Goal: Information Seeking & Learning: Learn about a topic

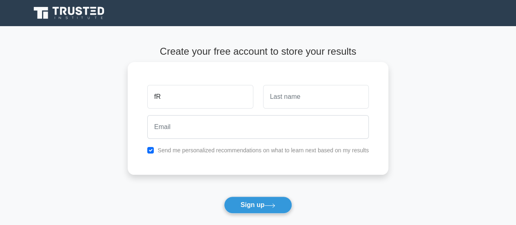
type input "f"
type input "[PERSON_NAME]"
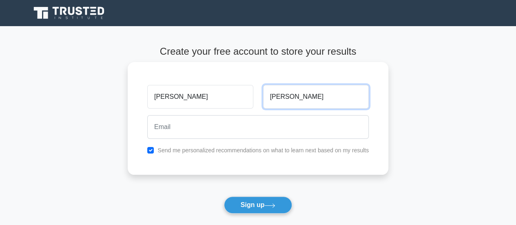
type input "Yirenkyi-Smart"
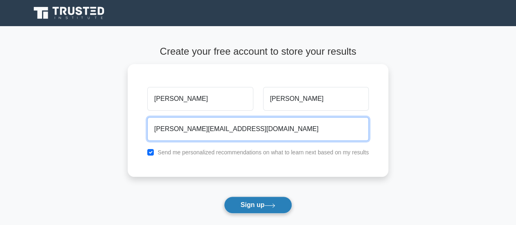
type input "fred.yirenkyismart@gmail.com"
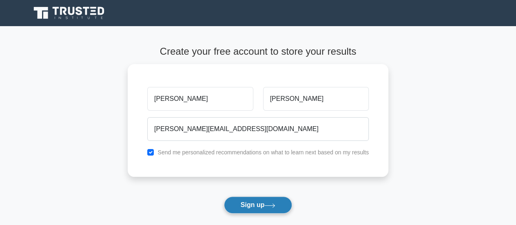
click at [274, 203] on icon at bounding box center [269, 205] width 11 height 4
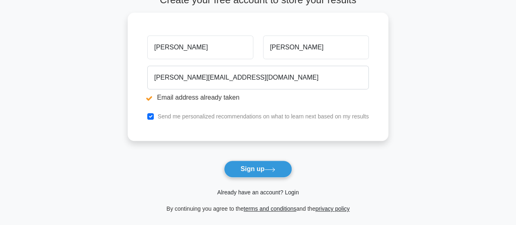
click at [281, 193] on link "Already have an account? Login" at bounding box center [258, 192] width 82 height 7
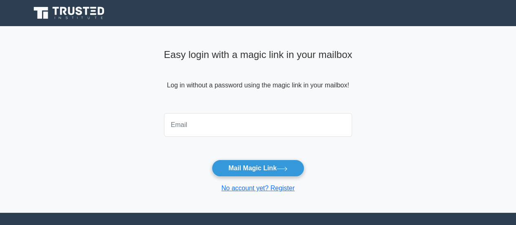
click at [175, 119] on input "email" at bounding box center [258, 125] width 188 height 24
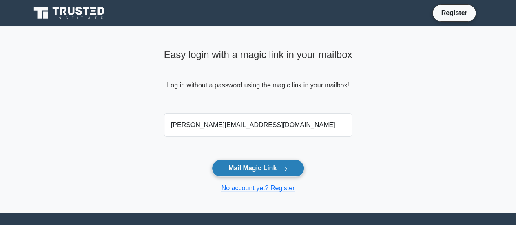
type input "[PERSON_NAME][EMAIL_ADDRESS][DOMAIN_NAME]"
click at [271, 167] on button "Mail Magic Link" at bounding box center [258, 167] width 93 height 17
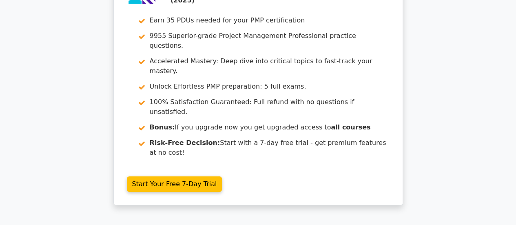
scroll to position [4329, 0]
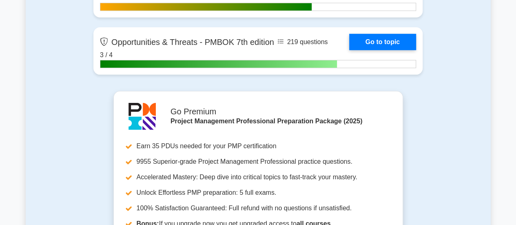
scroll to position [3016, 0]
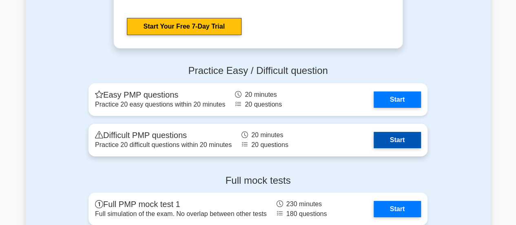
click at [398, 139] on link "Start" at bounding box center [396, 140] width 47 height 16
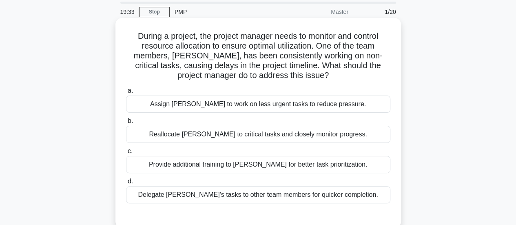
scroll to position [41, 0]
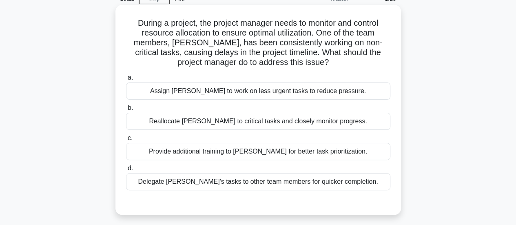
click at [337, 120] on div "Reallocate John to critical tasks and closely monitor progress." at bounding box center [258, 120] width 264 height 17
click at [126, 110] on input "b. Reallocate John to critical tasks and closely monitor progress." at bounding box center [126, 107] width 0 height 5
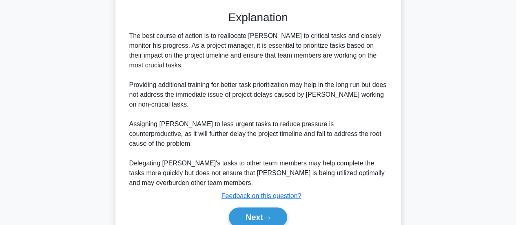
scroll to position [257, 0]
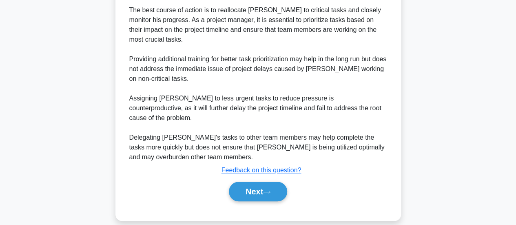
click at [260, 191] on div "Next" at bounding box center [258, 191] width 264 height 26
click at [261, 185] on button "Next" at bounding box center [258, 191] width 58 height 20
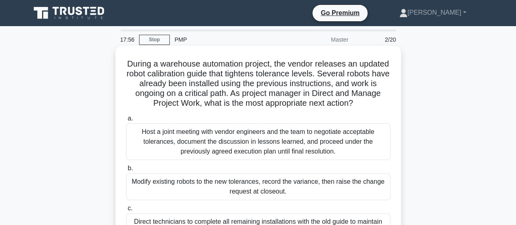
scroll to position [204, 0]
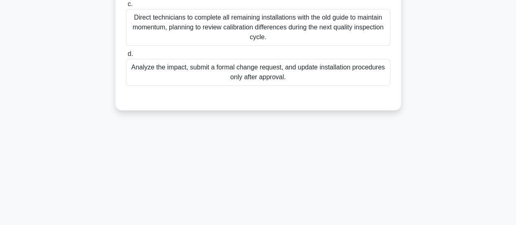
click at [251, 76] on div "Analyze the impact, submit a formal change request, and update installation pro…" at bounding box center [258, 72] width 264 height 27
click at [126, 57] on input "d. Analyze the impact, submit a formal change request, and update installation …" at bounding box center [126, 53] width 0 height 5
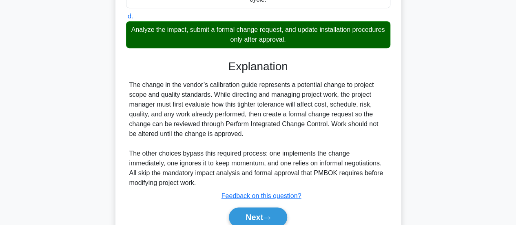
scroll to position [277, 0]
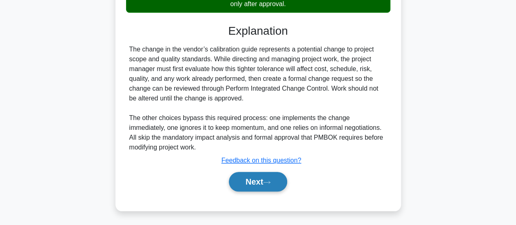
click at [255, 183] on button "Next" at bounding box center [258, 182] width 58 height 20
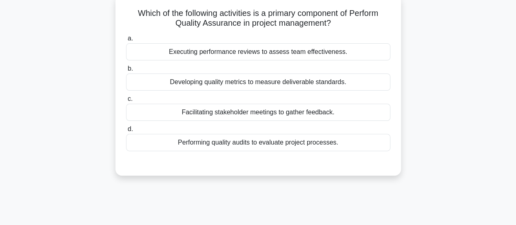
scroll to position [0, 0]
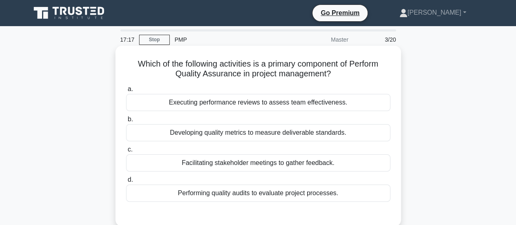
click at [282, 194] on div "Performing quality audits to evaluate project processes." at bounding box center [258, 192] width 264 height 17
click at [126, 182] on input "d. Performing quality audits to evaluate project processes." at bounding box center [126, 179] width 0 height 5
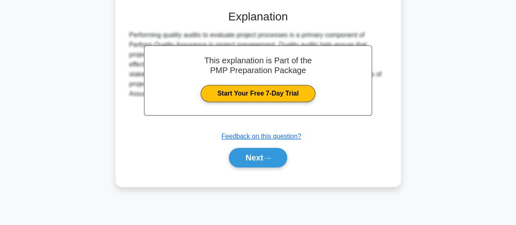
scroll to position [216, 0]
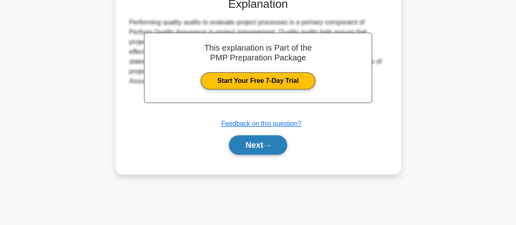
click at [270, 146] on icon at bounding box center [266, 145] width 7 height 4
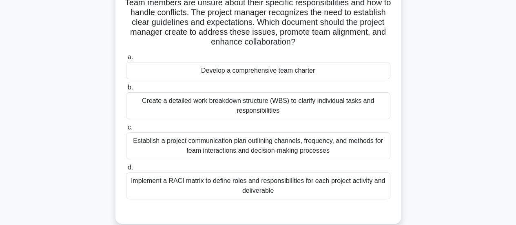
scroll to position [93, 0]
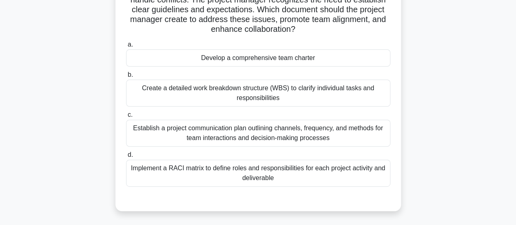
click at [281, 56] on div "Develop a comprehensive team charter" at bounding box center [258, 57] width 264 height 17
click at [126, 47] on input "a. Develop a comprehensive team charter" at bounding box center [126, 44] width 0 height 5
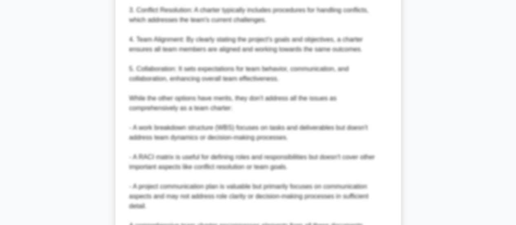
scroll to position [541, 0]
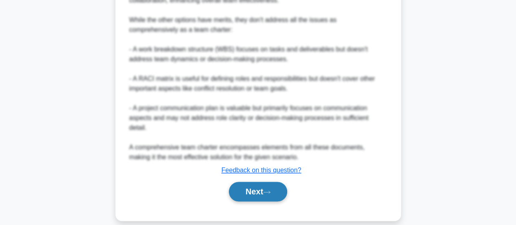
click at [268, 181] on button "Next" at bounding box center [258, 191] width 58 height 20
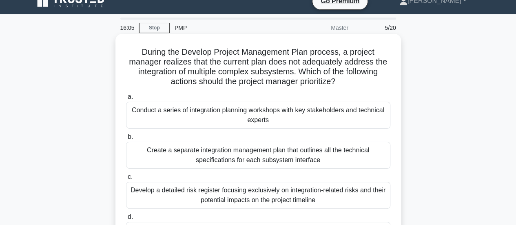
scroll to position [53, 0]
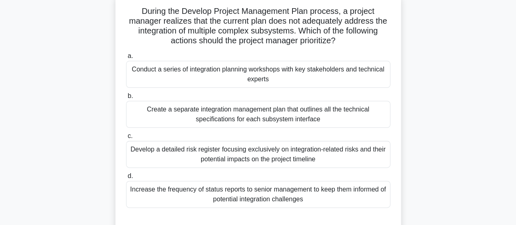
click at [281, 70] on div "Conduct a series of integration planning workshops with key stakeholders and te…" at bounding box center [258, 74] width 264 height 27
click at [126, 59] on input "a. Conduct a series of integration planning workshops with key stakeholders and…" at bounding box center [126, 55] width 0 height 5
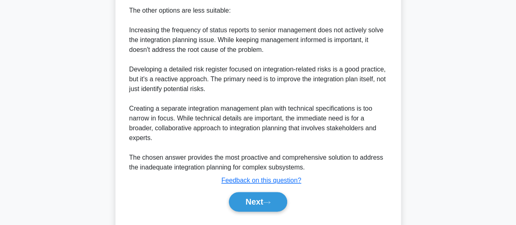
scroll to position [424, 0]
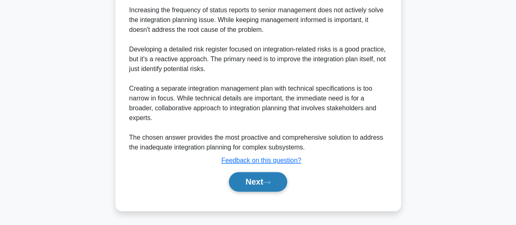
click at [252, 181] on button "Next" at bounding box center [258, 182] width 58 height 20
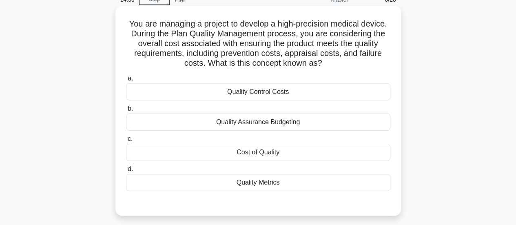
scroll to position [53, 0]
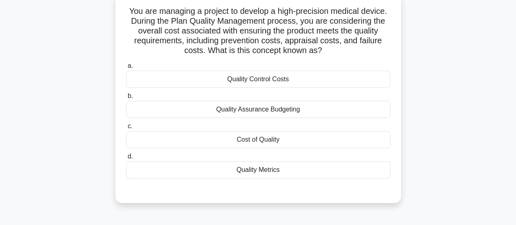
click at [268, 140] on div "Cost of Quality" at bounding box center [258, 139] width 264 height 17
click at [126, 129] on input "c. Cost of Quality" at bounding box center [126, 126] width 0 height 5
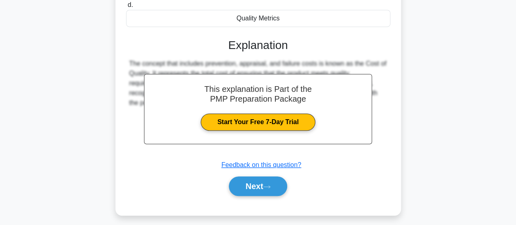
scroll to position [216, 0]
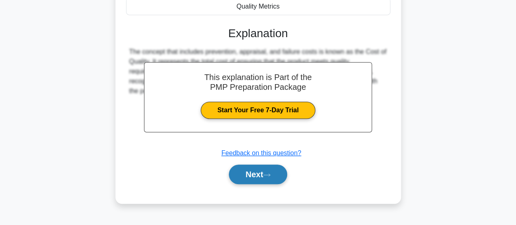
click at [253, 172] on button "Next" at bounding box center [258, 174] width 58 height 20
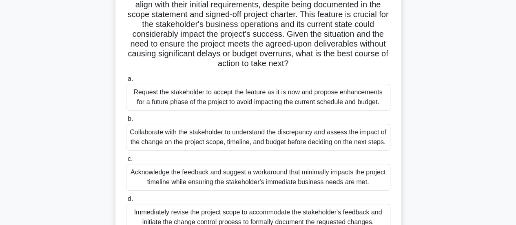
scroll to position [134, 0]
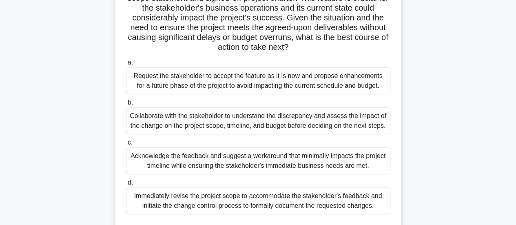
click at [225, 119] on div "Collaborate with the stakeholder to understand the discrepancy and assess the i…" at bounding box center [258, 120] width 264 height 27
click at [126, 105] on input "b. Collaborate with the stakeholder to understand the discrepancy and assess th…" at bounding box center [126, 102] width 0 height 5
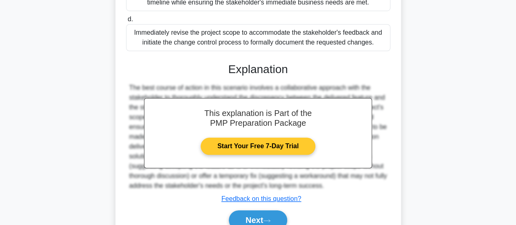
scroll to position [345, 0]
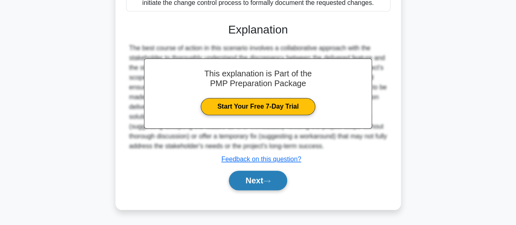
click at [262, 183] on button "Next" at bounding box center [258, 180] width 58 height 20
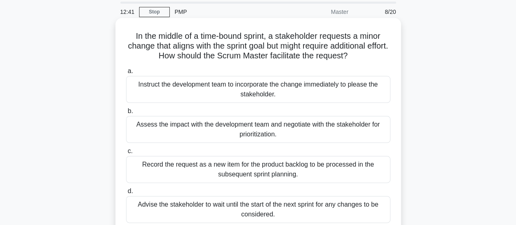
scroll to position [41, 0]
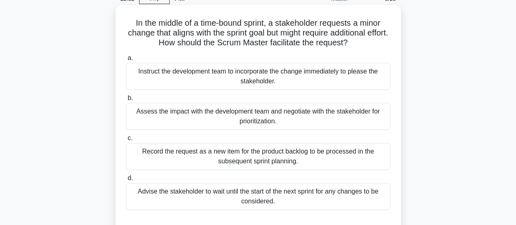
click at [307, 117] on div "Assess the impact with the development team and negotiate with the stakeholder …" at bounding box center [258, 116] width 264 height 27
click at [126, 101] on input "b. Assess the impact with the development team and negotiate with the stakehold…" at bounding box center [126, 97] width 0 height 5
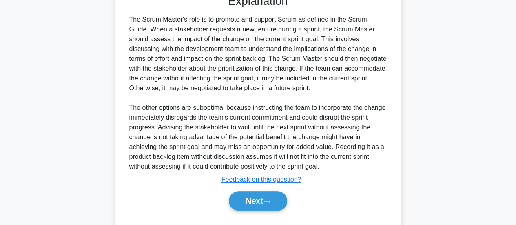
scroll to position [287, 0]
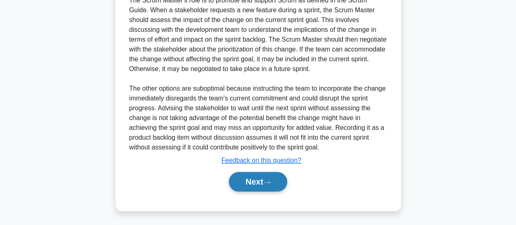
click at [257, 179] on button "Next" at bounding box center [258, 182] width 58 height 20
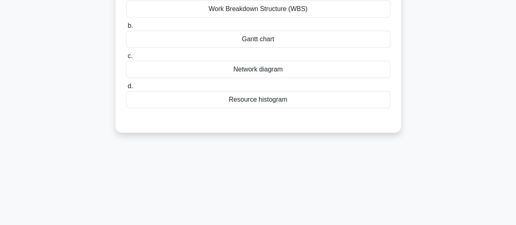
scroll to position [12, 0]
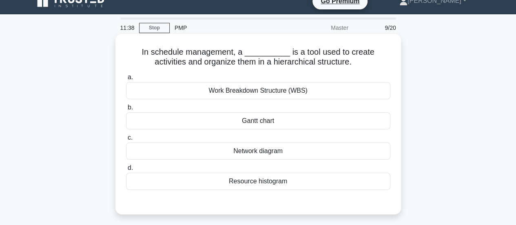
click at [267, 121] on div "Gantt chart" at bounding box center [258, 120] width 264 height 17
click at [126, 110] on input "b. Gantt chart" at bounding box center [126, 107] width 0 height 5
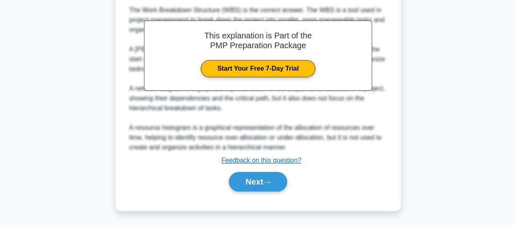
scroll to position [229, 0]
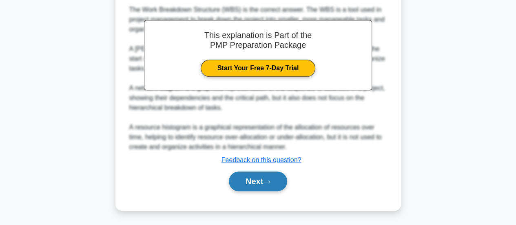
click at [251, 184] on button "Next" at bounding box center [258, 181] width 58 height 20
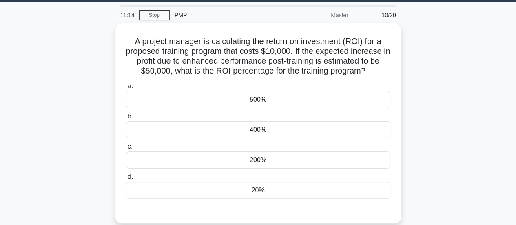
scroll to position [12, 0]
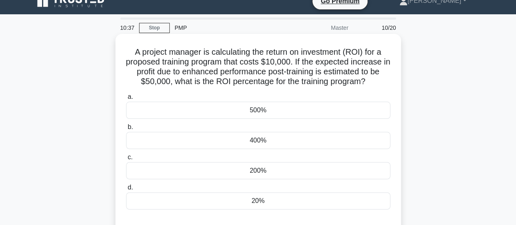
click at [249, 108] on div "500%" at bounding box center [258, 109] width 264 height 17
click at [126, 99] on input "a. 500%" at bounding box center [126, 96] width 0 height 5
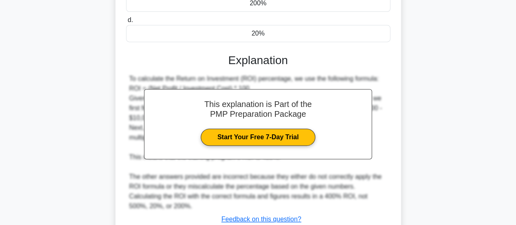
scroll to position [239, 0]
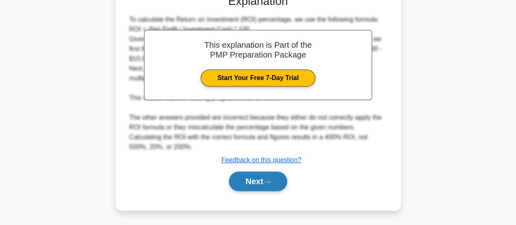
click at [268, 179] on icon at bounding box center [266, 181] width 7 height 4
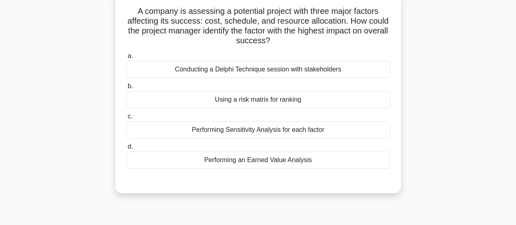
scroll to position [12, 0]
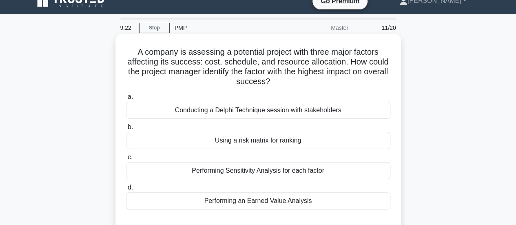
click at [259, 201] on div "Performing an Earned Value Analysis" at bounding box center [258, 200] width 264 height 17
click at [126, 190] on input "d. Performing an Earned Value Analysis" at bounding box center [126, 187] width 0 height 5
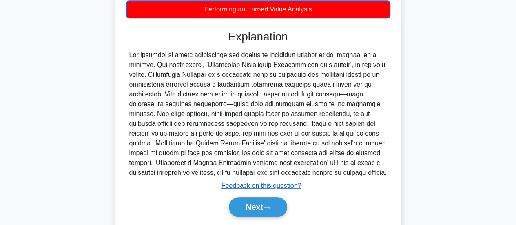
scroll to position [229, 0]
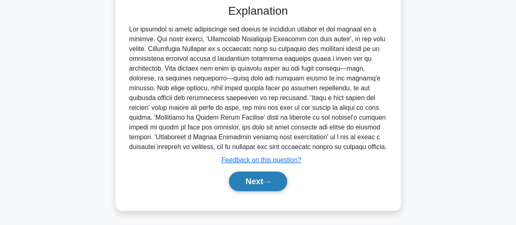
click at [246, 181] on button "Next" at bounding box center [258, 181] width 58 height 20
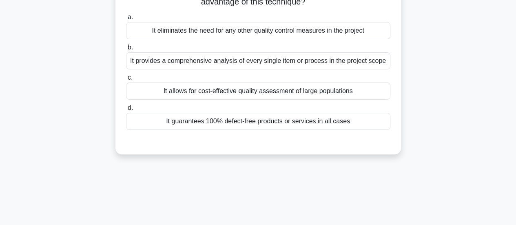
scroll to position [12, 0]
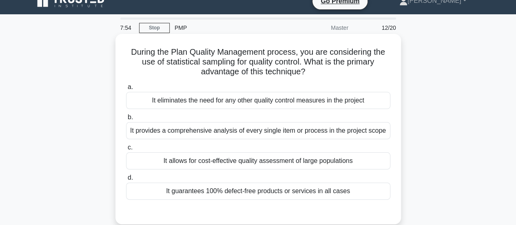
click at [253, 163] on div "It allows for cost-effective quality assessment of large populations" at bounding box center [258, 160] width 264 height 17
click at [126, 150] on input "c. It allows for cost-effective quality assessment of large populations" at bounding box center [126, 147] width 0 height 5
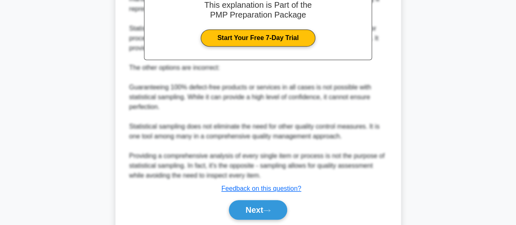
scroll to position [296, 0]
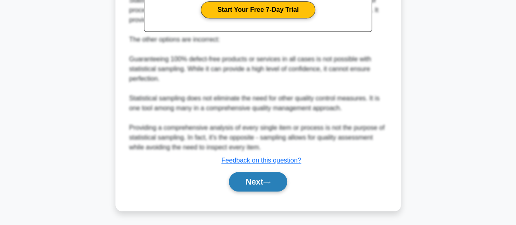
click at [262, 175] on button "Next" at bounding box center [258, 182] width 58 height 20
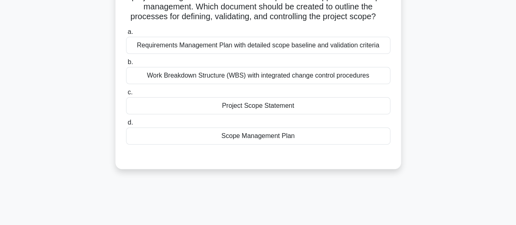
scroll to position [12, 0]
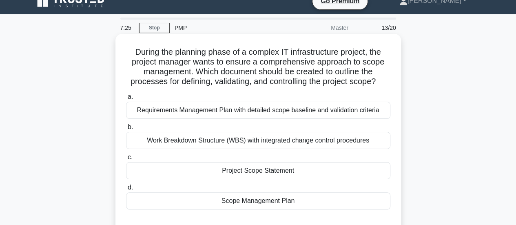
click at [261, 170] on div "Project Scope Statement" at bounding box center [258, 170] width 264 height 17
click at [126, 160] on input "c. Project Scope Statement" at bounding box center [126, 156] width 0 height 5
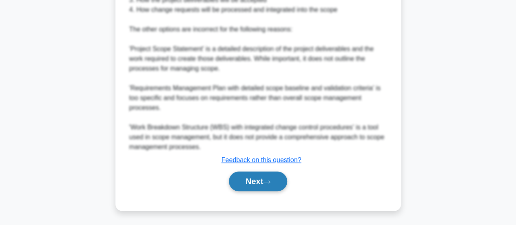
click at [238, 180] on button "Next" at bounding box center [258, 181] width 58 height 20
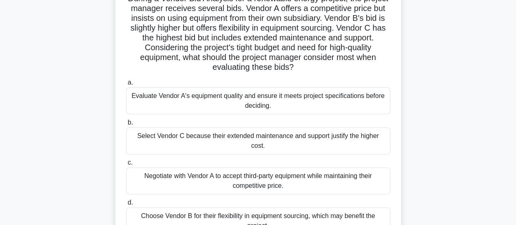
scroll to position [53, 0]
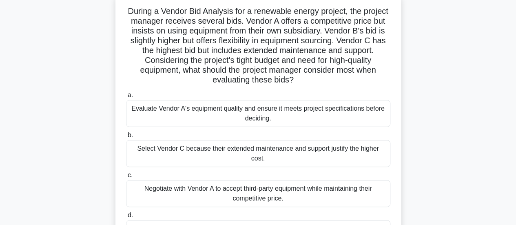
click at [266, 183] on div "Negotiate with Vendor A to accept third-party equipment while maintaining their…" at bounding box center [258, 193] width 264 height 27
click at [126, 178] on input "c. Negotiate with Vendor A to accept third-party equipment while maintaining th…" at bounding box center [126, 174] width 0 height 5
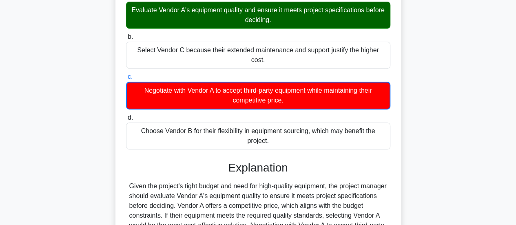
scroll to position [249, 0]
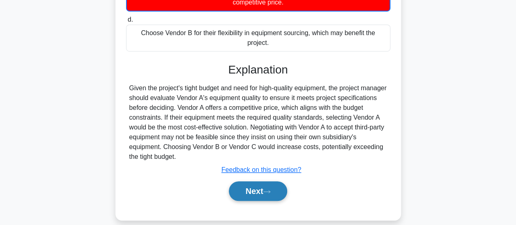
click at [242, 181] on button "Next" at bounding box center [258, 191] width 58 height 20
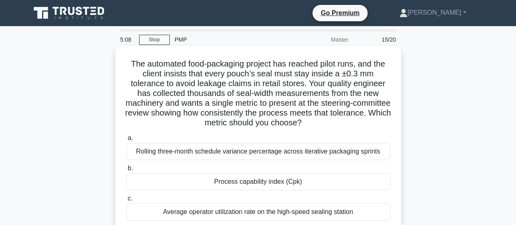
scroll to position [41, 0]
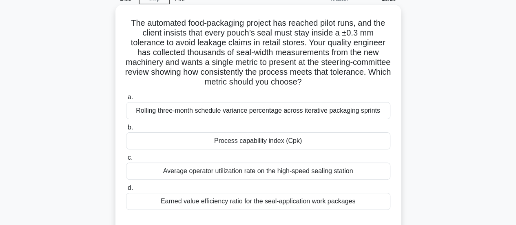
click at [276, 138] on div "Process capability index (Cpk)" at bounding box center [258, 140] width 264 height 17
click at [126, 130] on input "b. Process capability index (Cpk)" at bounding box center [126, 127] width 0 height 5
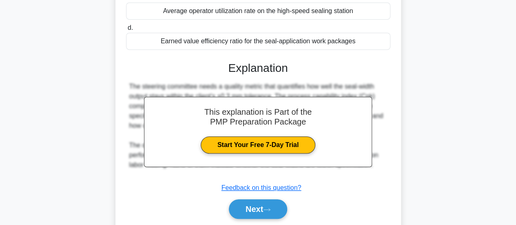
scroll to position [228, 0]
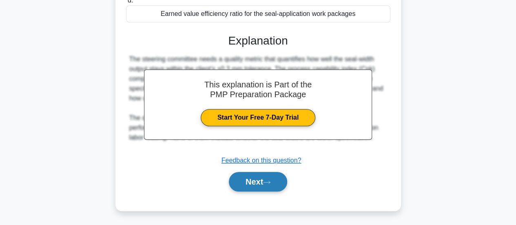
click at [253, 178] on button "Next" at bounding box center [258, 182] width 58 height 20
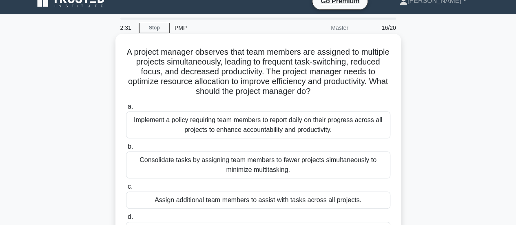
scroll to position [53, 0]
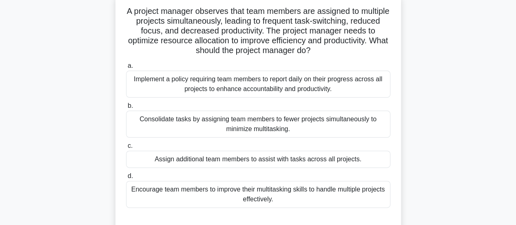
click at [272, 191] on div "Encourage team members to improve their multitasking skills to handle multiple …" at bounding box center [258, 194] width 264 height 27
click at [126, 179] on input "d. Encourage team members to improve their multitasking skills to handle multip…" at bounding box center [126, 175] width 0 height 5
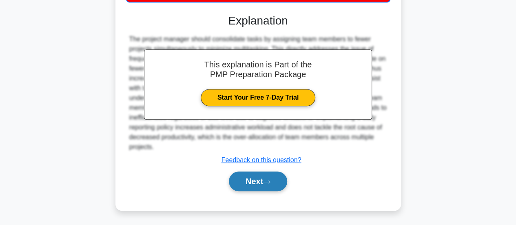
click at [269, 174] on button "Next" at bounding box center [258, 181] width 58 height 20
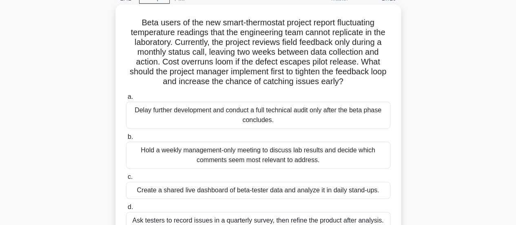
scroll to position [82, 0]
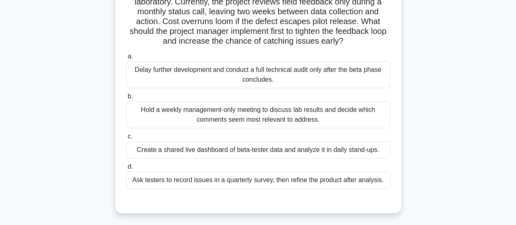
click at [297, 115] on div "Hold a weekly management-only meeting to discuss lab results and decide which c…" at bounding box center [258, 114] width 264 height 27
click at [126, 99] on input "b. Hold a weekly management-only meeting to discuss lab results and decide whic…" at bounding box center [126, 96] width 0 height 5
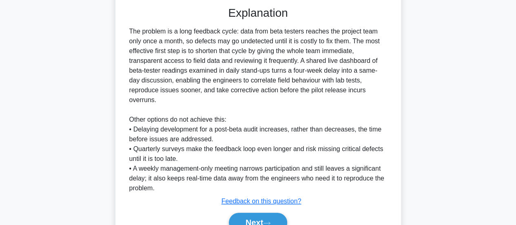
scroll to position [317, 0]
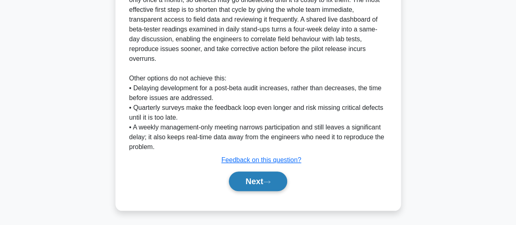
click at [260, 178] on button "Next" at bounding box center [258, 181] width 58 height 20
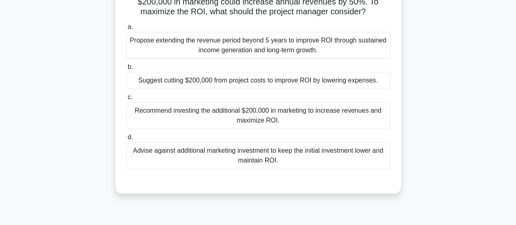
scroll to position [53, 0]
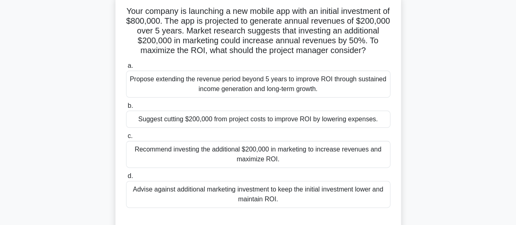
click at [289, 96] on div "Propose extending the revenue period beyond 5 years to improve ROI through sust…" at bounding box center [258, 84] width 264 height 27
click at [126, 68] on input "a. Propose extending the revenue period beyond 5 years to improve ROI through s…" at bounding box center [126, 65] width 0 height 5
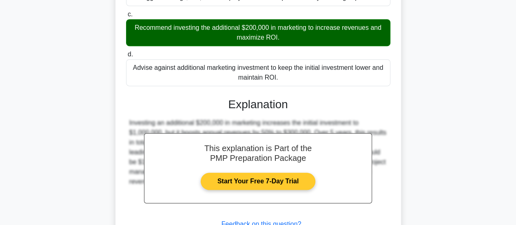
scroll to position [249, 0]
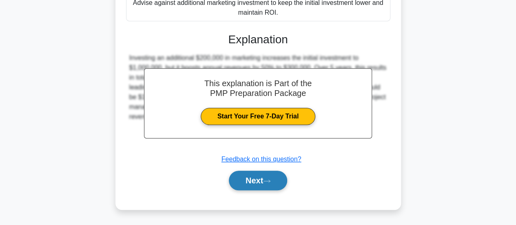
click at [269, 174] on button "Next" at bounding box center [258, 180] width 58 height 20
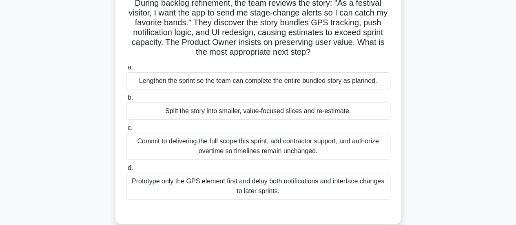
scroll to position [12, 0]
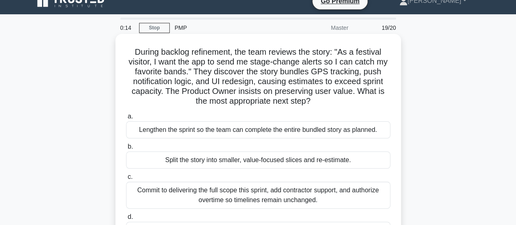
click at [306, 159] on div "Split the story into smaller, value-focused slices and re-estimate." at bounding box center [258, 159] width 264 height 17
click at [126, 149] on input "b. Split the story into smaller, value-focused slices and re-estimate." at bounding box center [126, 146] width 0 height 5
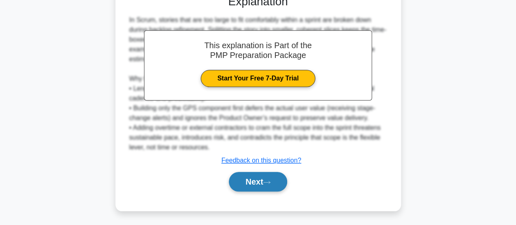
click at [257, 174] on button "Next" at bounding box center [258, 182] width 58 height 20
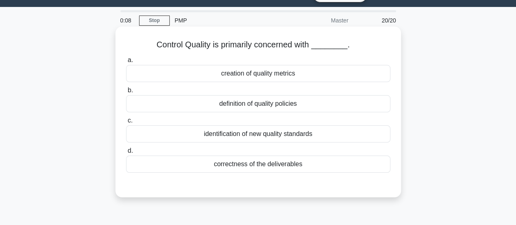
scroll to position [0, 0]
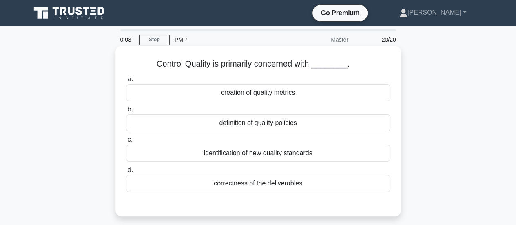
click at [276, 182] on div "correctness of the deliverables" at bounding box center [258, 182] width 264 height 17
click at [126, 172] on input "d. correctness of the deliverables" at bounding box center [126, 169] width 0 height 5
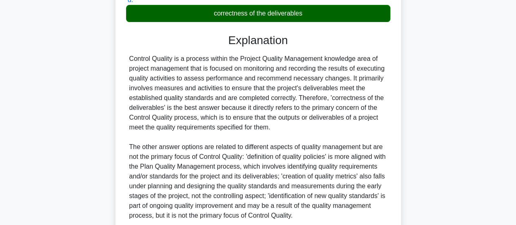
scroll to position [238, 0]
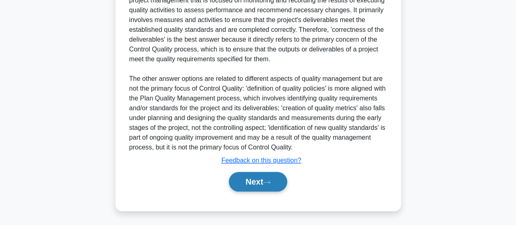
click at [267, 177] on button "Next" at bounding box center [258, 182] width 58 height 20
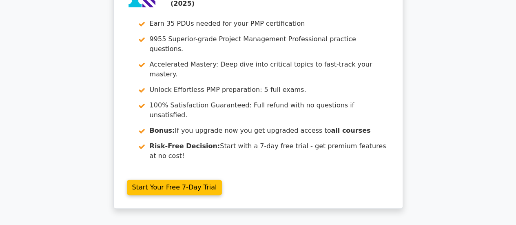
scroll to position [1895, 0]
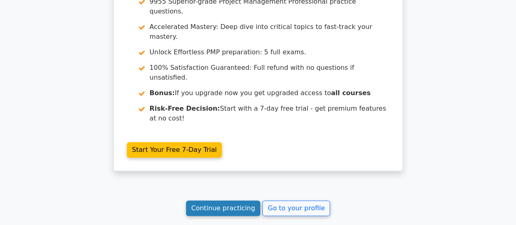
click at [226, 200] on link "Continue practicing" at bounding box center [223, 207] width 75 height 15
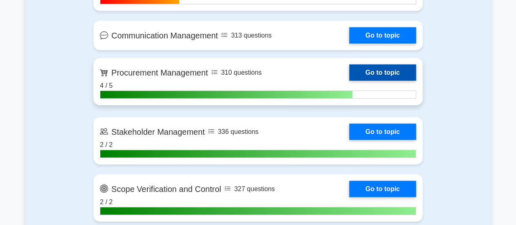
scroll to position [937, 0]
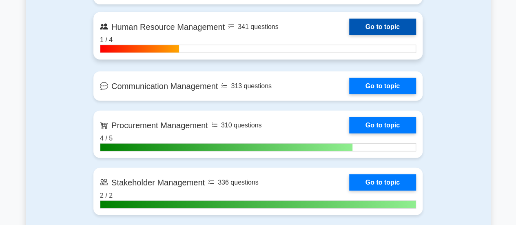
click at [386, 25] on link "Go to topic" at bounding box center [382, 27] width 67 height 16
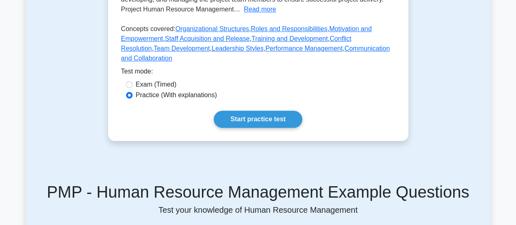
scroll to position [163, 0]
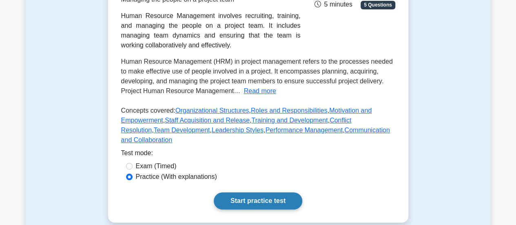
click at [265, 192] on link "Start practice test" at bounding box center [258, 200] width 88 height 17
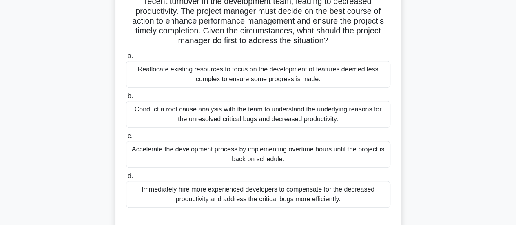
scroll to position [163, 0]
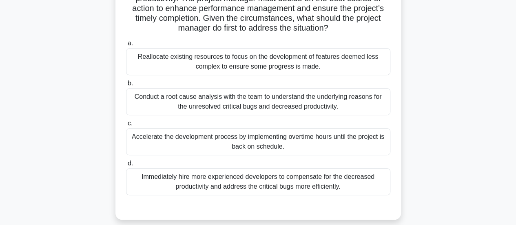
click at [225, 108] on div "Conduct a root cause analysis with the team to understand the underlying reason…" at bounding box center [258, 101] width 264 height 27
click at [126, 86] on input "b. Conduct a root cause analysis with the team to understand the underlying rea…" at bounding box center [126, 83] width 0 height 5
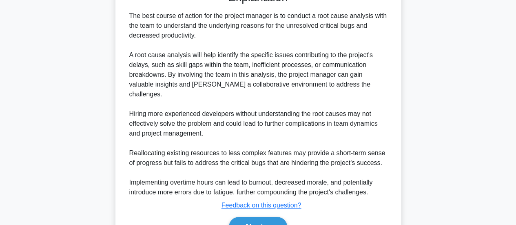
scroll to position [414, 0]
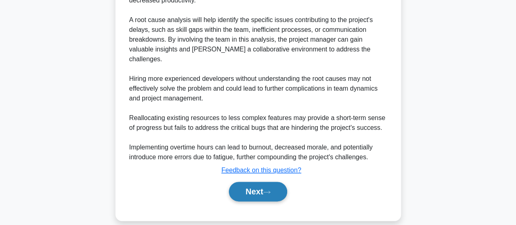
click at [258, 181] on button "Next" at bounding box center [258, 191] width 58 height 20
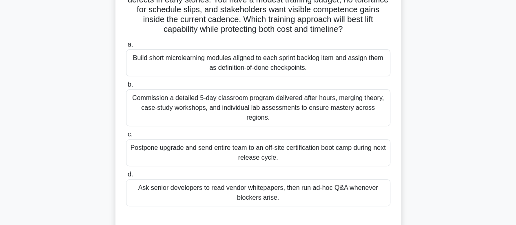
scroll to position [53, 0]
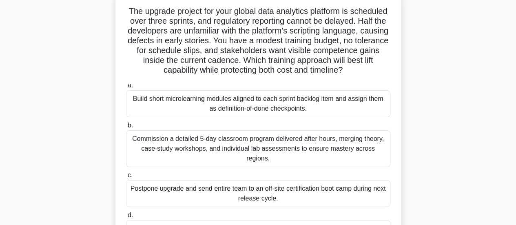
click at [321, 106] on div "Build short microlearning modules aligned to each sprint backlog item and assig…" at bounding box center [258, 103] width 264 height 27
click at [126, 88] on input "a. Build short microlearning modules aligned to each sprint backlog item and as…" at bounding box center [126, 85] width 0 height 5
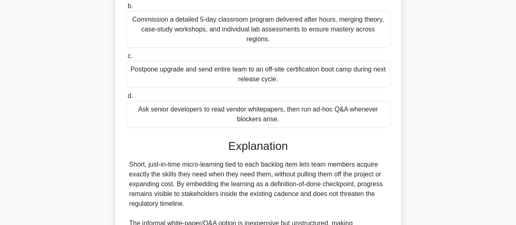
scroll to position [296, 0]
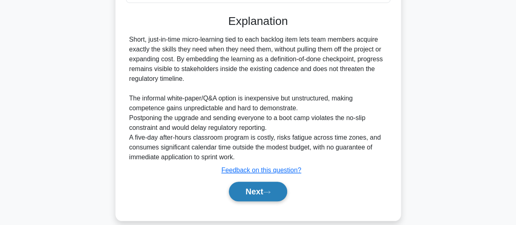
click at [271, 181] on button "Next" at bounding box center [258, 191] width 58 height 20
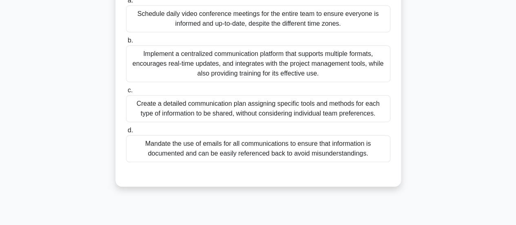
scroll to position [93, 0]
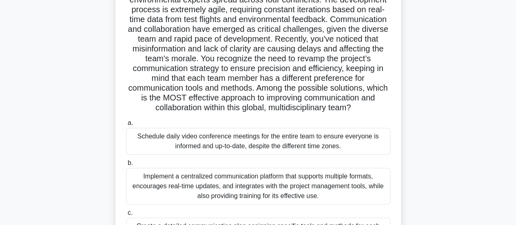
click at [314, 182] on div "Implement a centralized communication platform that supports multiple formats, …" at bounding box center [258, 186] width 264 height 37
click at [126, 165] on input "b. Implement a centralized communication platform that supports multiple format…" at bounding box center [126, 162] width 0 height 5
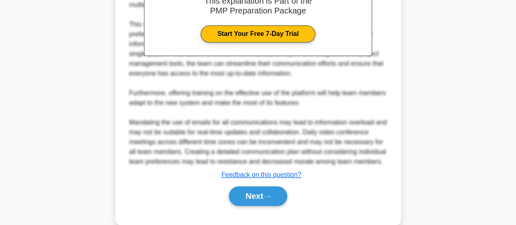
scroll to position [463, 0]
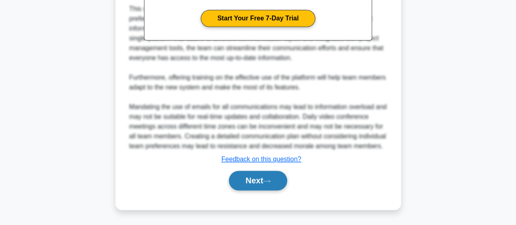
click at [245, 179] on button "Next" at bounding box center [258, 180] width 58 height 20
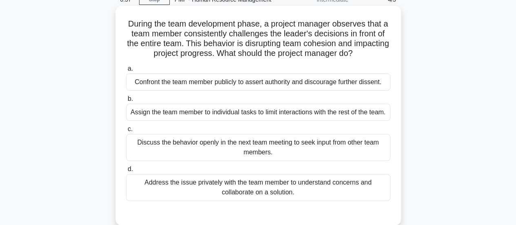
scroll to position [53, 0]
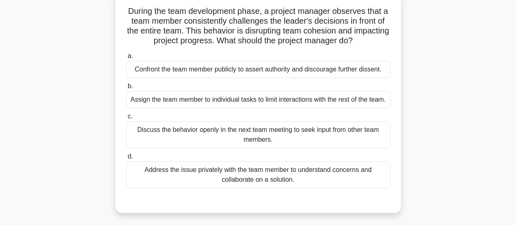
click at [293, 180] on div "Address the issue privately with the team member to understand concerns and col…" at bounding box center [258, 174] width 264 height 27
click at [126, 159] on input "d. Address the issue privately with the team member to understand concerns and …" at bounding box center [126, 156] width 0 height 5
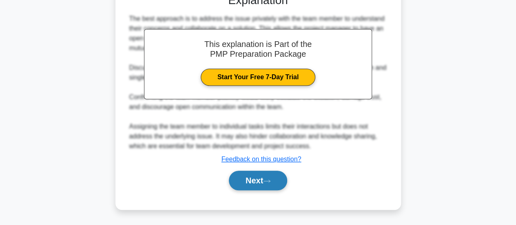
click at [270, 180] on icon at bounding box center [266, 181] width 7 height 4
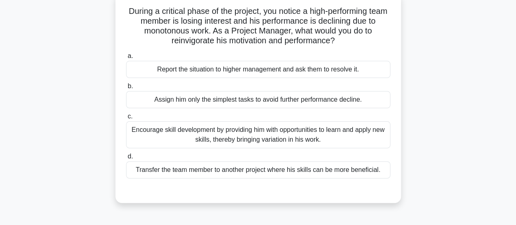
click at [258, 133] on div "Encourage skill development by providing him with opportunities to learn and ap…" at bounding box center [258, 134] width 264 height 27
click at [126, 119] on input "c. Encourage skill development by providing him with opportunities to learn and…" at bounding box center [126, 116] width 0 height 5
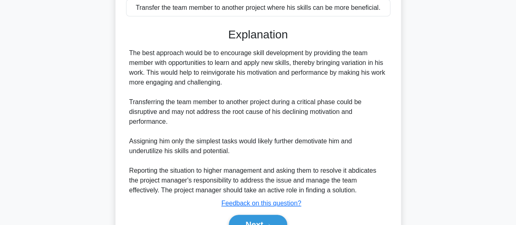
scroll to position [256, 0]
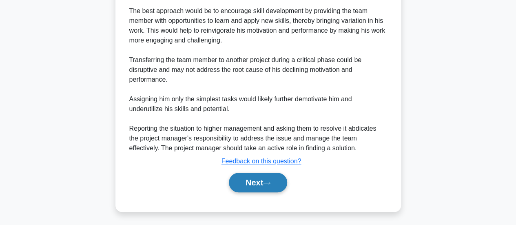
click at [261, 178] on button "Next" at bounding box center [258, 182] width 58 height 20
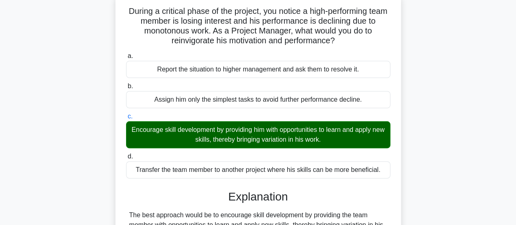
scroll to position [0, 0]
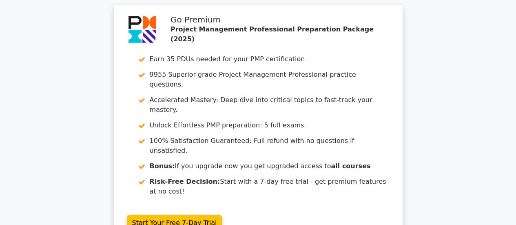
scroll to position [1467, 0]
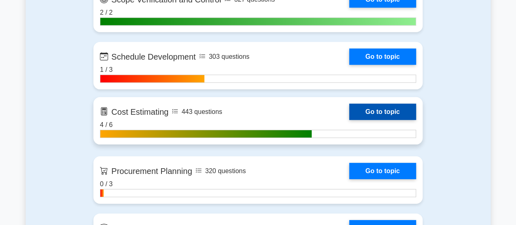
scroll to position [1223, 0]
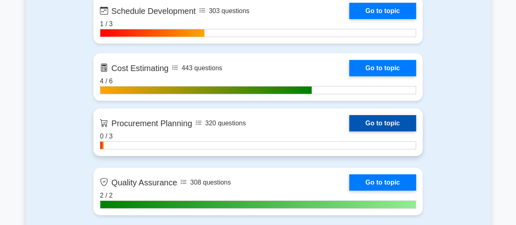
click at [376, 124] on link "Go to topic" at bounding box center [382, 123] width 67 height 16
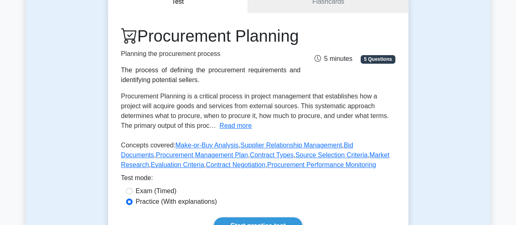
scroll to position [163, 0]
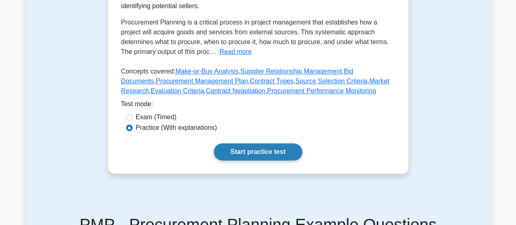
click at [248, 160] on link "Start practice test" at bounding box center [258, 151] width 88 height 17
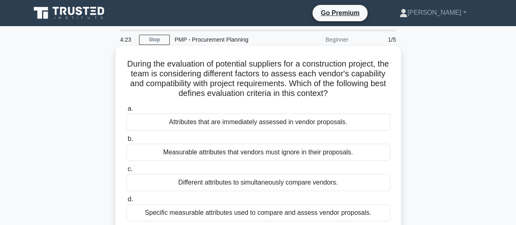
scroll to position [41, 0]
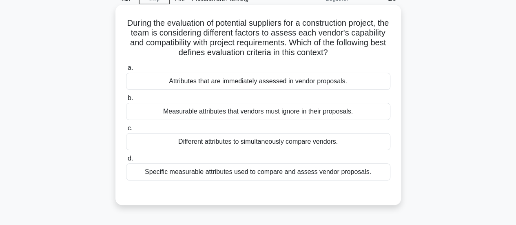
click at [289, 169] on div "Specific measurable attributes used to compare and assess vendor proposals." at bounding box center [258, 171] width 264 height 17
click at [126, 161] on input "d. Specific measurable attributes used to compare and assess vendor proposals." at bounding box center [126, 158] width 0 height 5
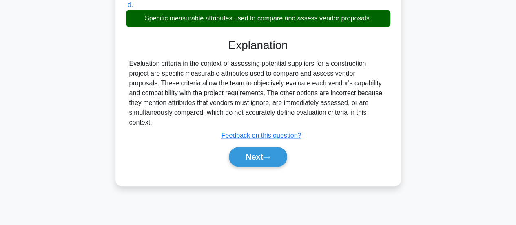
scroll to position [216, 0]
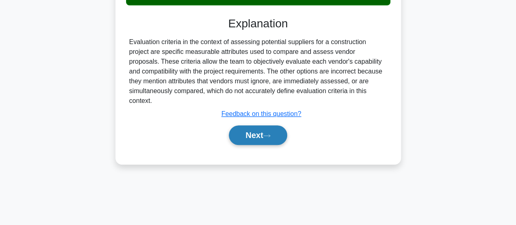
click at [265, 132] on button "Next" at bounding box center [258, 135] width 58 height 20
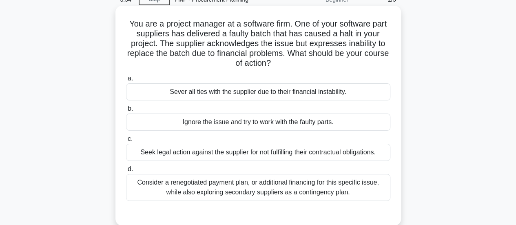
scroll to position [53, 0]
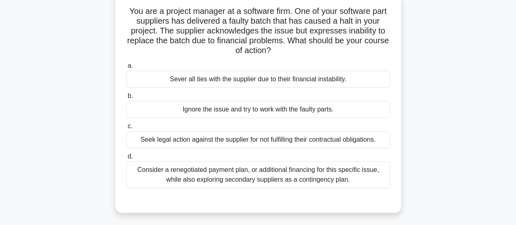
click at [321, 172] on div "Consider a renegotiated payment plan, or additional financing for this specific…" at bounding box center [258, 174] width 264 height 27
click at [126, 159] on input "d. Consider a renegotiated payment plan, or additional financing for this speci…" at bounding box center [126, 156] width 0 height 5
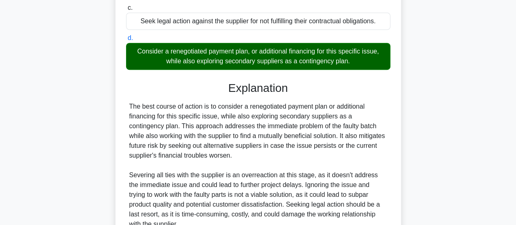
scroll to position [247, 0]
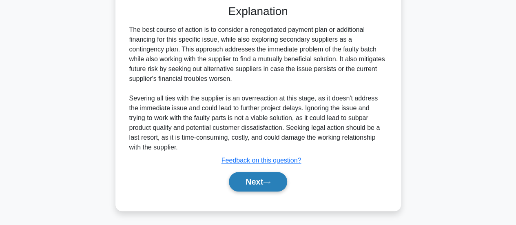
click at [254, 178] on button "Next" at bounding box center [258, 182] width 58 height 20
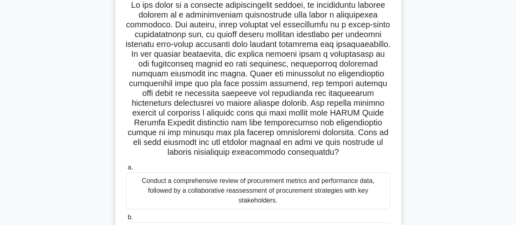
scroll to position [175, 0]
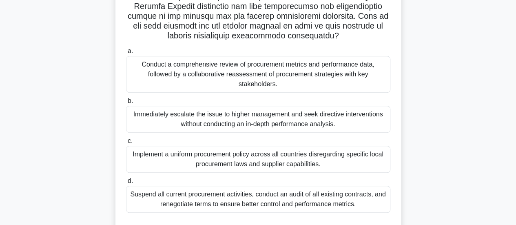
click at [240, 66] on div "Conduct a comprehensive review of procurement metrics and performance data, fol…" at bounding box center [258, 74] width 264 height 37
click at [126, 54] on input "a. Conduct a comprehensive review of procurement metrics and performance data, …" at bounding box center [126, 51] width 0 height 5
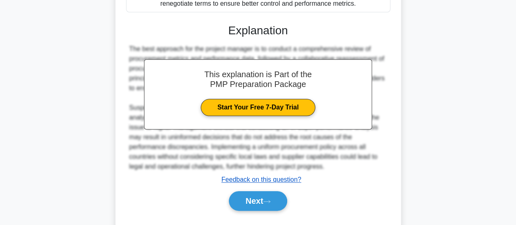
scroll to position [394, 0]
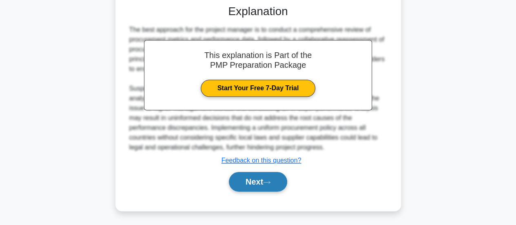
click at [258, 182] on button "Next" at bounding box center [258, 182] width 58 height 20
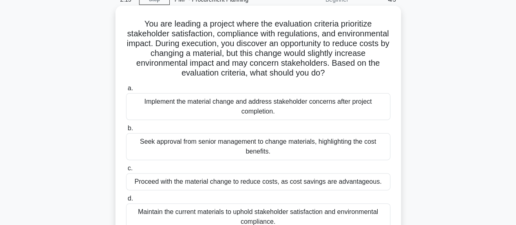
scroll to position [53, 0]
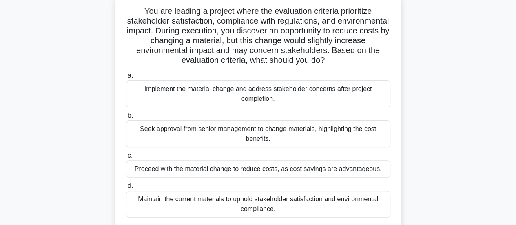
click at [270, 201] on div "Maintain the current materials to uphold stakeholder satisfaction and environme…" at bounding box center [258, 203] width 264 height 27
click at [126, 188] on input "d. Maintain the current materials to uphold stakeholder satisfaction and enviro…" at bounding box center [126, 185] width 0 height 5
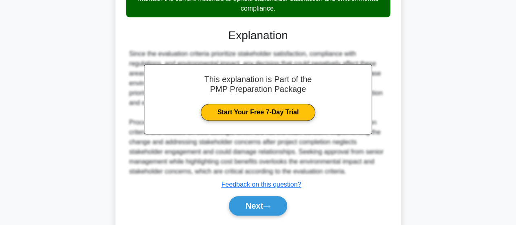
scroll to position [277, 0]
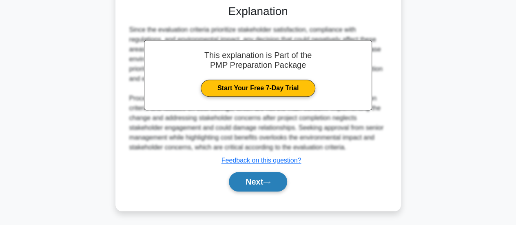
click at [258, 182] on button "Next" at bounding box center [258, 182] width 58 height 20
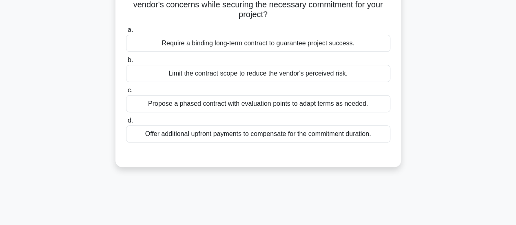
scroll to position [12, 0]
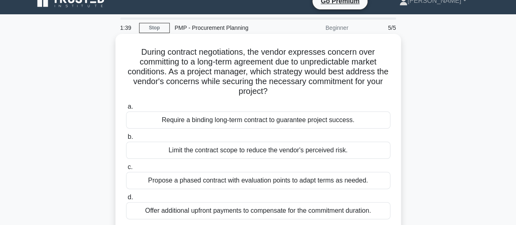
click at [259, 181] on div "Propose a phased contract with evaluation points to adapt terms as needed." at bounding box center [258, 180] width 264 height 17
click at [126, 170] on input "c. Propose a phased contract with evaluation points to adapt terms as needed." at bounding box center [126, 166] width 0 height 5
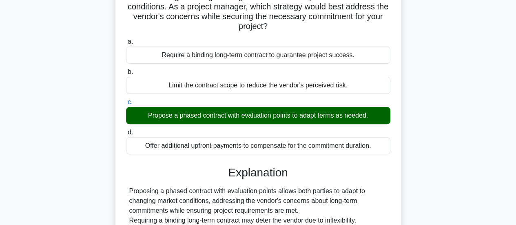
scroll to position [175, 0]
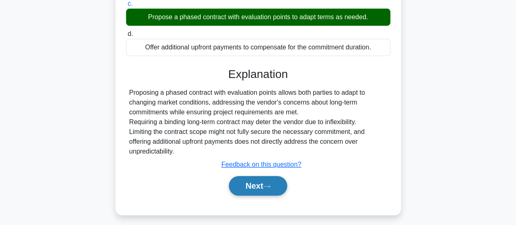
click at [280, 178] on button "Next" at bounding box center [258, 186] width 58 height 20
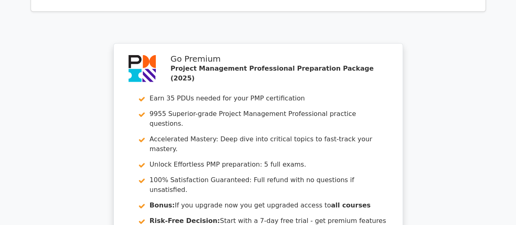
scroll to position [1223, 0]
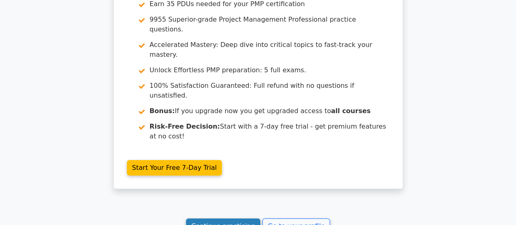
click at [242, 218] on link "Continue practicing" at bounding box center [223, 225] width 75 height 15
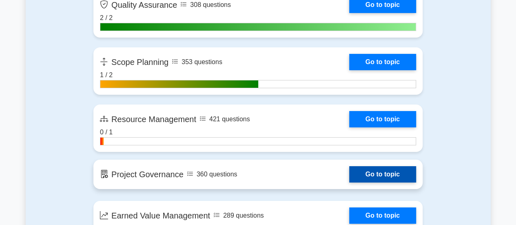
scroll to position [1467, 0]
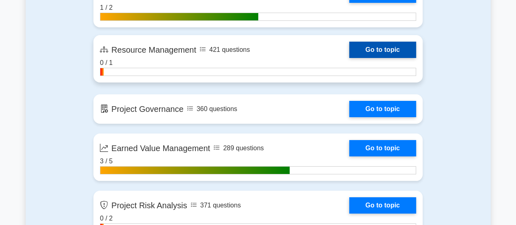
click at [376, 52] on link "Go to topic" at bounding box center [382, 50] width 67 height 16
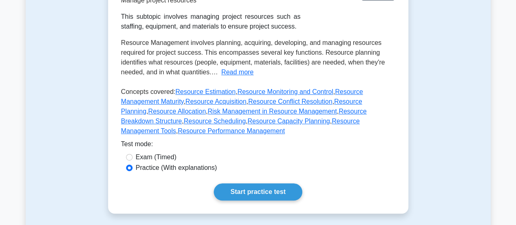
scroll to position [245, 0]
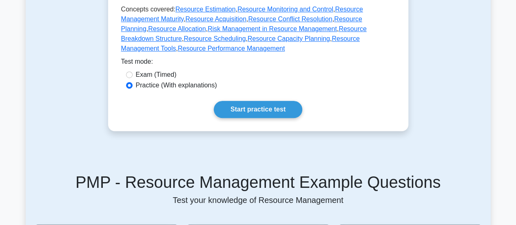
click at [148, 70] on label "Exam (Timed)" at bounding box center [156, 75] width 41 height 10
click at [132, 71] on input "Exam (Timed)" at bounding box center [129, 74] width 7 height 7
radio input "true"
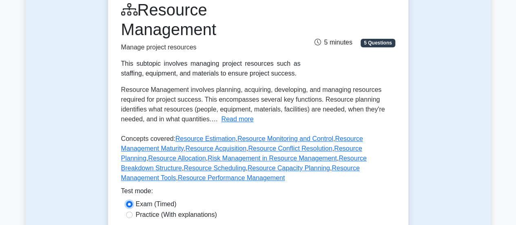
scroll to position [204, 0]
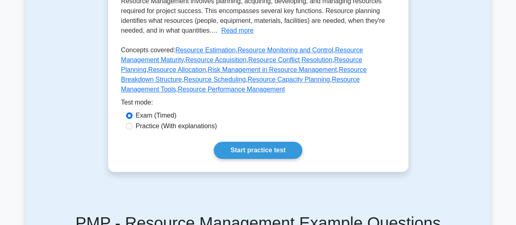
click at [160, 121] on label "Practice (With explanations)" at bounding box center [176, 126] width 81 height 10
click at [132, 123] on input "Practice (With explanations)" at bounding box center [129, 126] width 7 height 7
radio input "true"
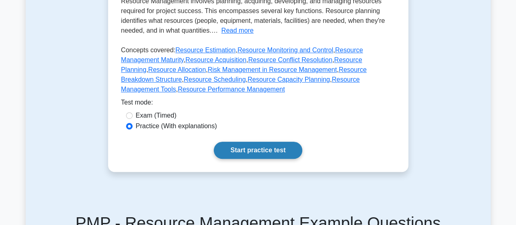
click at [262, 141] on link "Start practice test" at bounding box center [258, 149] width 88 height 17
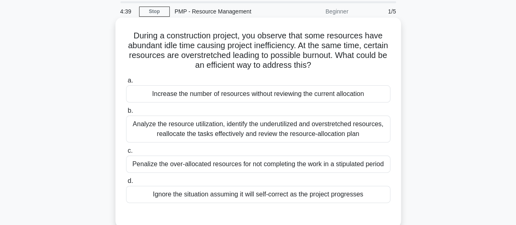
scroll to position [41, 0]
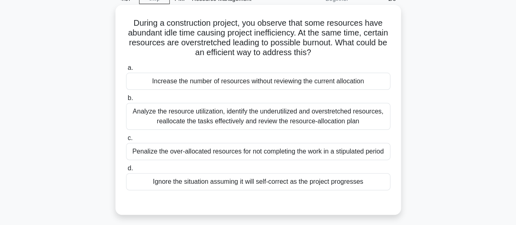
click at [280, 112] on div "Analyze the resource utilization, identify the underutilized and overstretched …" at bounding box center [258, 116] width 264 height 27
click at [126, 101] on input "b. Analyze the resource utilization, identify the underutilized and overstretch…" at bounding box center [126, 97] width 0 height 5
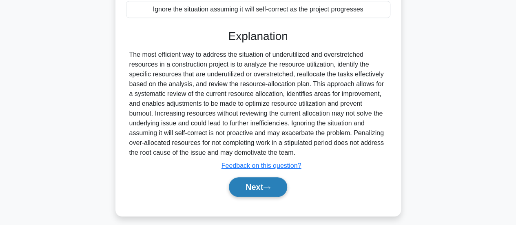
scroll to position [218, 0]
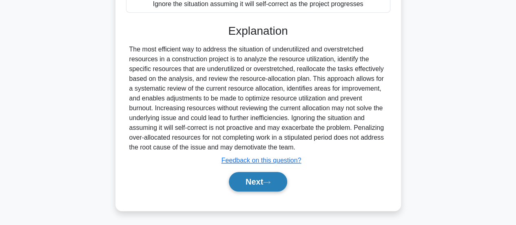
click at [247, 188] on button "Next" at bounding box center [258, 182] width 58 height 20
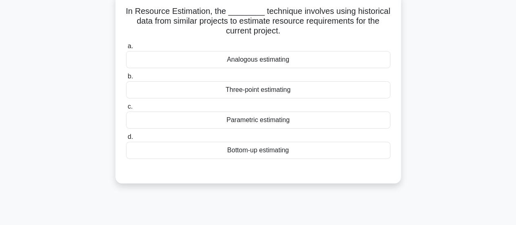
scroll to position [12, 0]
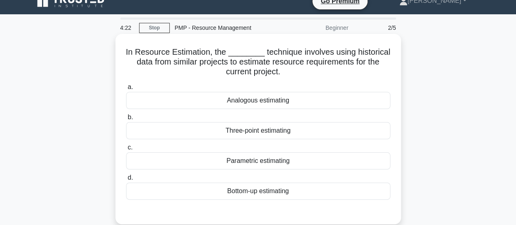
click at [284, 98] on div "Analogous estimating" at bounding box center [258, 100] width 264 height 17
click at [126, 90] on input "a. Analogous estimating" at bounding box center [126, 86] width 0 height 5
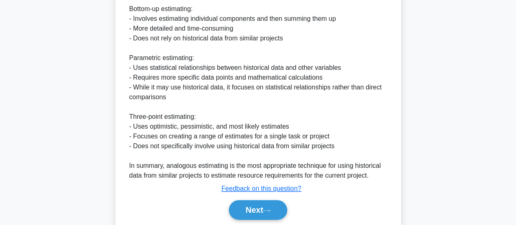
scroll to position [363, 0]
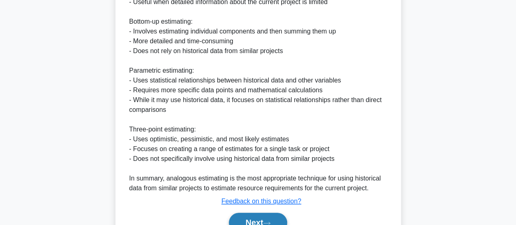
click at [252, 216] on button "Next" at bounding box center [258, 222] width 58 height 20
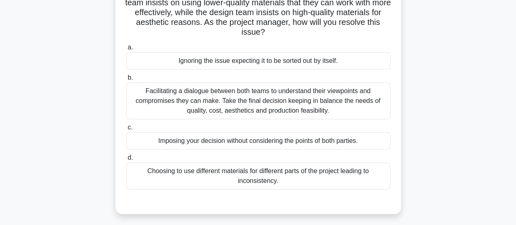
scroll to position [93, 0]
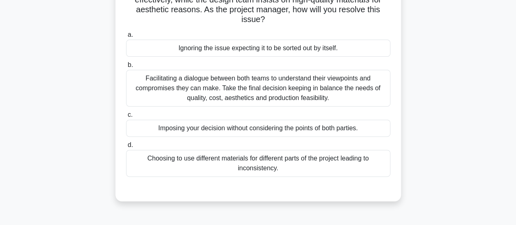
click at [285, 86] on div "Facilitating a dialogue between both teams to understand their viewpoints and c…" at bounding box center [258, 88] width 264 height 37
click at [126, 68] on input "b. Facilitating a dialogue between both teams to understand their viewpoints an…" at bounding box center [126, 64] width 0 height 5
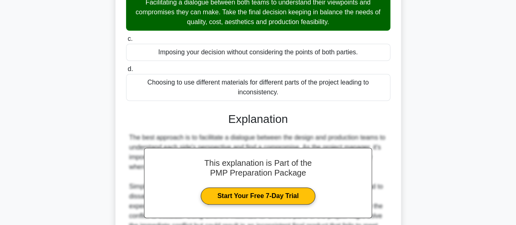
scroll to position [256, 0]
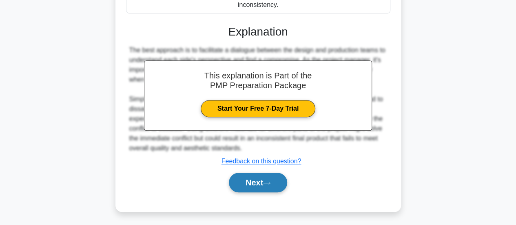
click at [251, 181] on button "Next" at bounding box center [258, 182] width 58 height 20
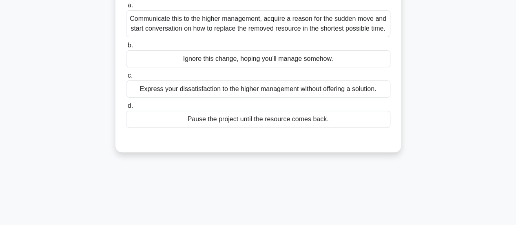
scroll to position [12, 0]
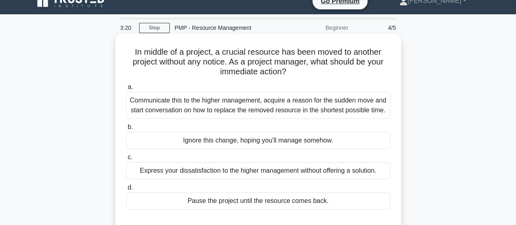
click at [282, 110] on div "Communicate this to the higher management, acquire a reason for the sudden move…" at bounding box center [258, 105] width 264 height 27
click at [126, 90] on input "a. Communicate this to the higher management, acquire a reason for the sudden m…" at bounding box center [126, 86] width 0 height 5
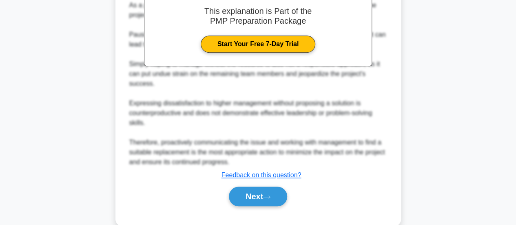
scroll to position [296, 0]
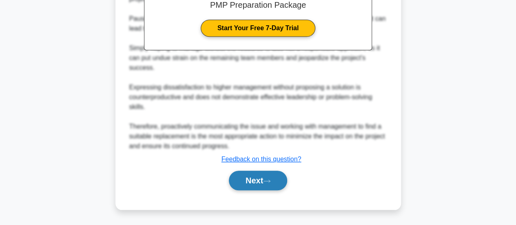
click at [265, 178] on button "Next" at bounding box center [258, 180] width 58 height 20
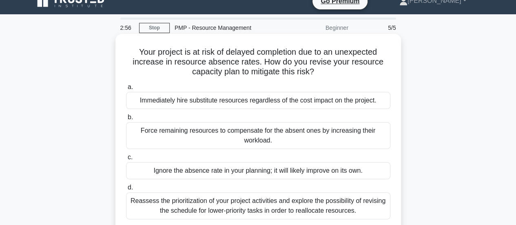
scroll to position [53, 0]
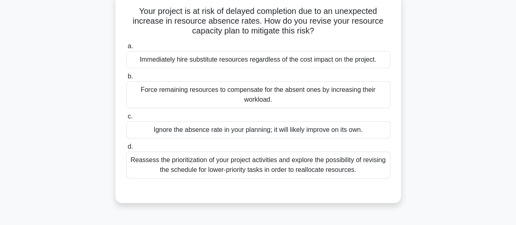
click at [274, 171] on div "Reassess the prioritization of your project activities and explore the possibil…" at bounding box center [258, 164] width 264 height 27
click at [126, 149] on input "d. Reassess the prioritization of your project activities and explore the possi…" at bounding box center [126, 146] width 0 height 5
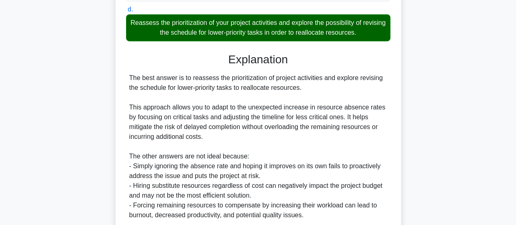
scroll to position [257, 0]
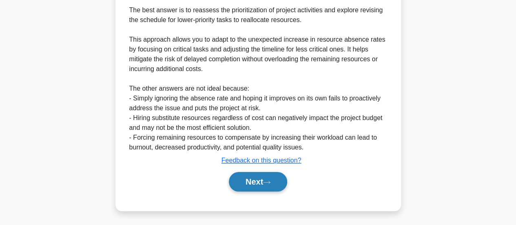
click at [250, 178] on button "Next" at bounding box center [258, 182] width 58 height 20
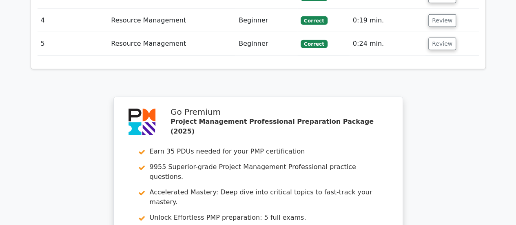
scroll to position [1295, 0]
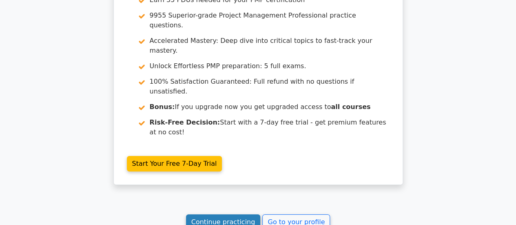
click at [214, 214] on link "Continue practicing" at bounding box center [223, 221] width 75 height 15
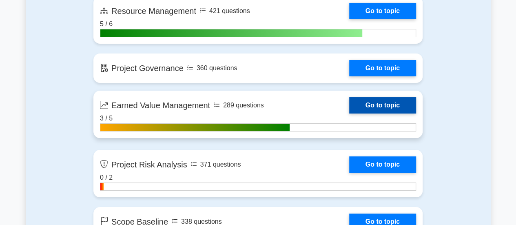
scroll to position [1630, 0]
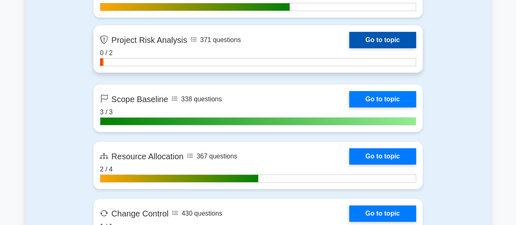
click at [384, 33] on link "Go to topic" at bounding box center [382, 40] width 67 height 16
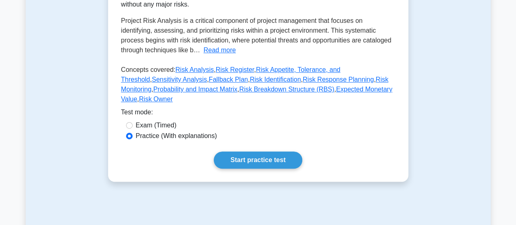
scroll to position [204, 0]
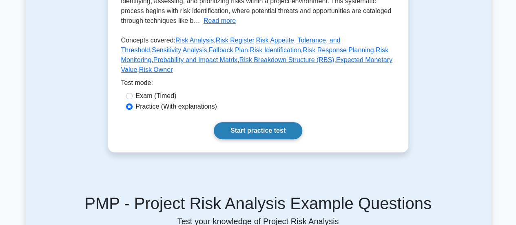
click at [247, 122] on link "Start practice test" at bounding box center [258, 130] width 88 height 17
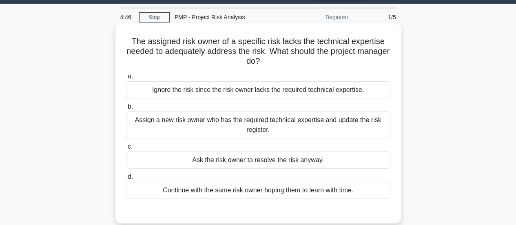
scroll to position [41, 0]
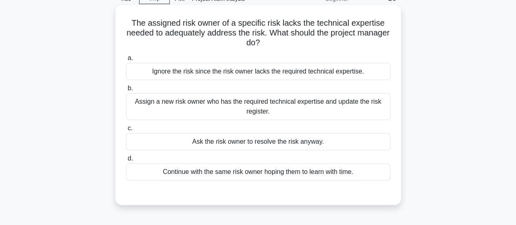
click at [344, 113] on div "Assign a new risk owner who has the required technical expertise and update the…" at bounding box center [258, 106] width 264 height 27
click at [126, 91] on input "b. Assign a new risk owner who has the required technical expertise and update …" at bounding box center [126, 88] width 0 height 5
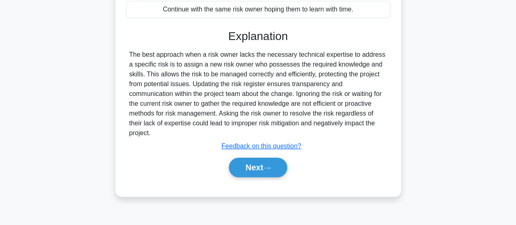
scroll to position [204, 0]
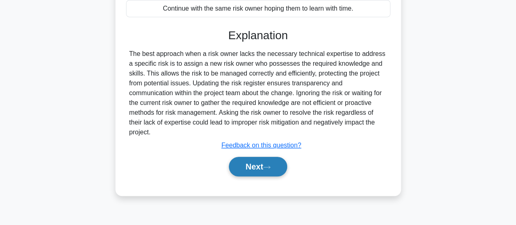
click at [253, 162] on button "Next" at bounding box center [258, 167] width 58 height 20
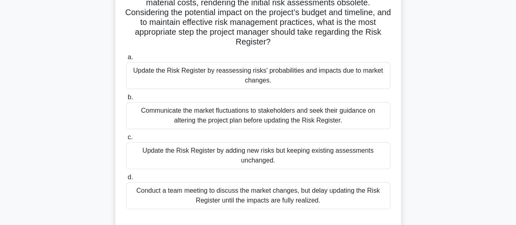
scroll to position [41, 0]
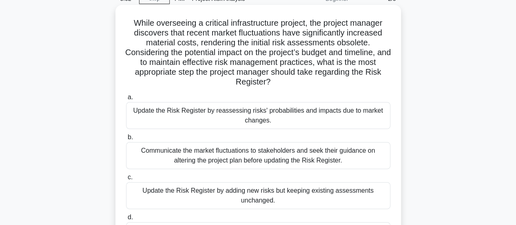
click at [308, 109] on div "Update the Risk Register by reassessing risks' probabilities and impacts due to…" at bounding box center [258, 115] width 264 height 27
click at [126, 100] on input "a. Update the Risk Register by reassessing risks' probabilities and impacts due…" at bounding box center [126, 97] width 0 height 5
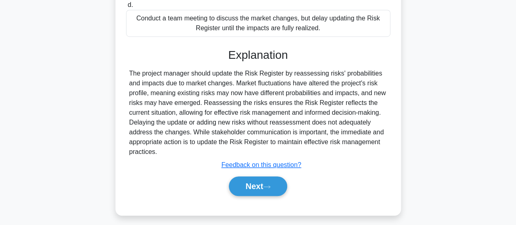
scroll to position [257, 0]
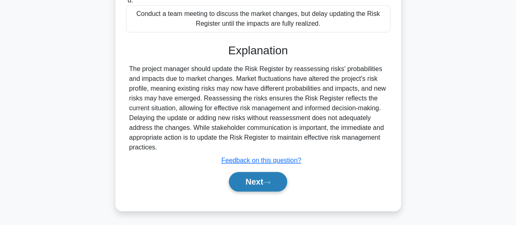
click at [267, 182] on icon at bounding box center [266, 182] width 7 height 4
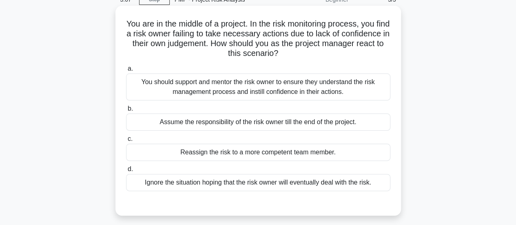
scroll to position [53, 0]
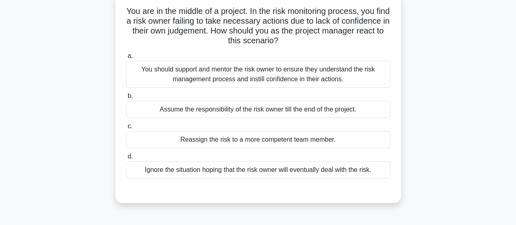
click at [271, 72] on div "You should support and mentor the risk owner to ensure they understand the risk…" at bounding box center [258, 74] width 264 height 27
click at [126, 59] on input "a. You should support and mentor the risk owner to ensure they understand the r…" at bounding box center [126, 55] width 0 height 5
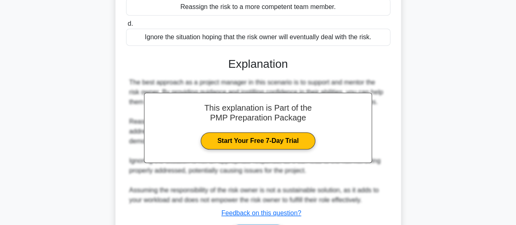
scroll to position [238, 0]
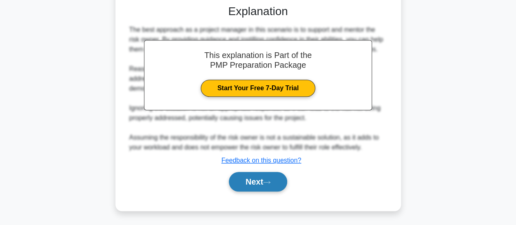
click at [260, 179] on button "Next" at bounding box center [258, 182] width 58 height 20
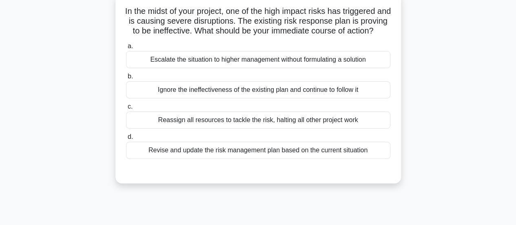
scroll to position [12, 0]
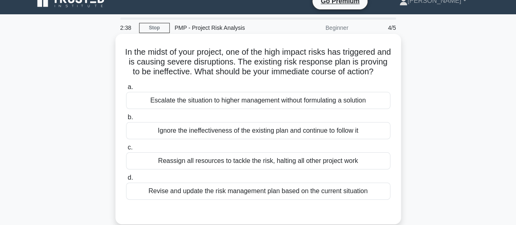
click at [288, 199] on div "Revise and update the risk management plan based on the current situation" at bounding box center [258, 190] width 264 height 17
click at [126, 180] on input "d. Revise and update the risk management plan based on the current situation" at bounding box center [126, 177] width 0 height 5
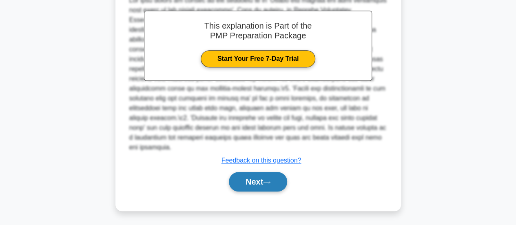
click at [262, 185] on button "Next" at bounding box center [258, 182] width 58 height 20
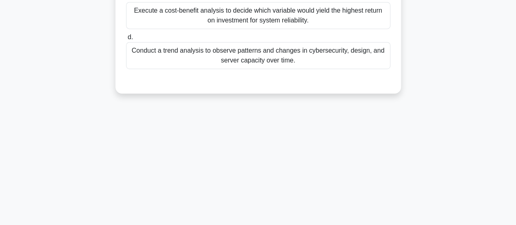
scroll to position [53, 0]
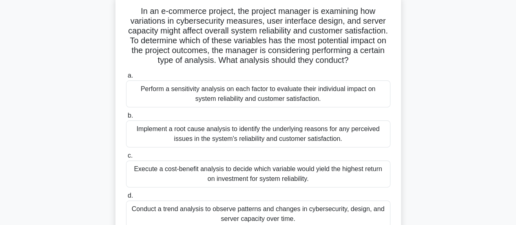
click at [240, 104] on div "Perform a sensitivity analysis on each factor to evaluate their individual impa…" at bounding box center [258, 93] width 264 height 27
click at [126, 78] on input "a. Perform a sensitivity analysis on each factor to evaluate their individual i…" at bounding box center [126, 75] width 0 height 5
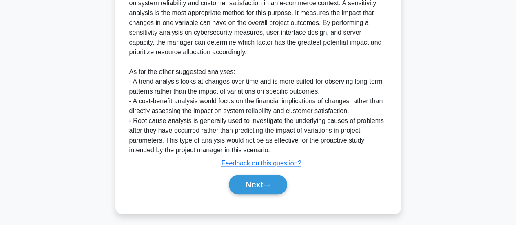
scroll to position [335, 0]
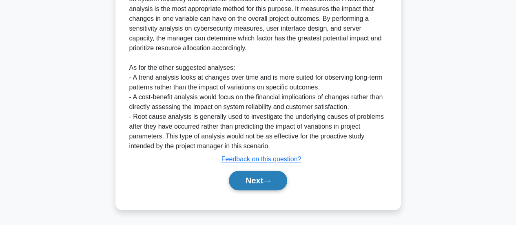
click at [252, 177] on button "Next" at bounding box center [258, 180] width 58 height 20
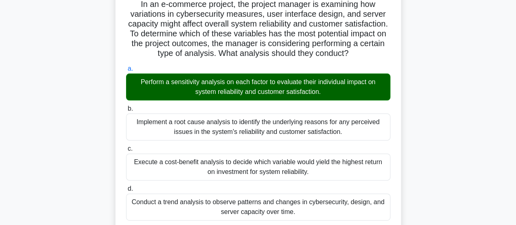
scroll to position [0, 0]
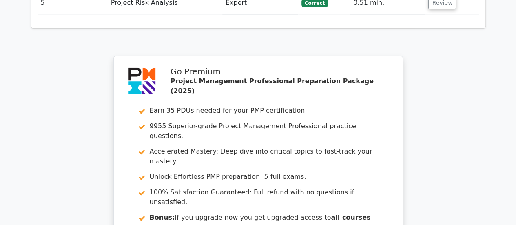
scroll to position [1182, 0]
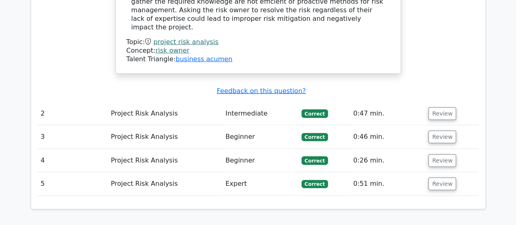
scroll to position [848, 0]
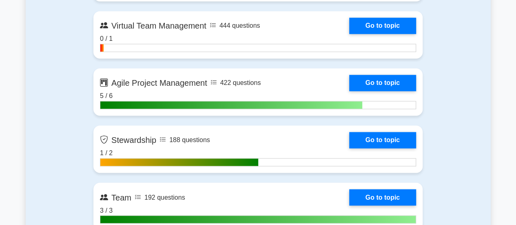
scroll to position [2079, 0]
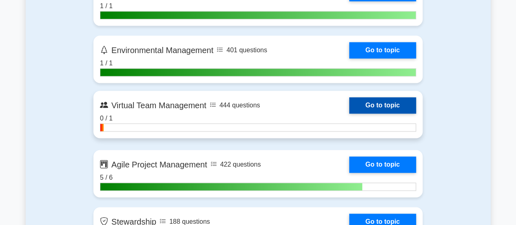
click at [378, 98] on link "Go to topic" at bounding box center [382, 105] width 67 height 16
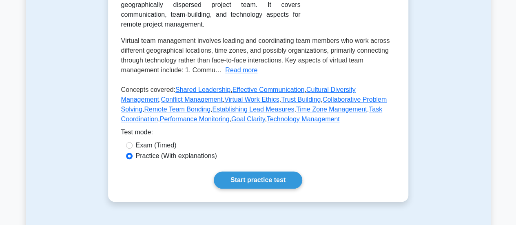
scroll to position [245, 0]
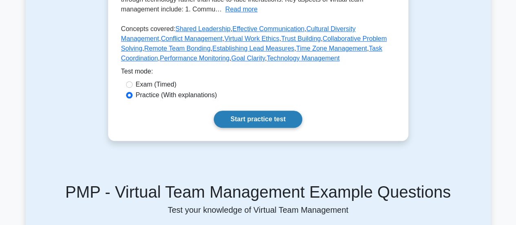
click at [282, 123] on link "Start practice test" at bounding box center [258, 118] width 88 height 17
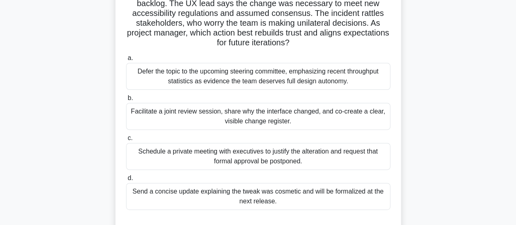
scroll to position [82, 0]
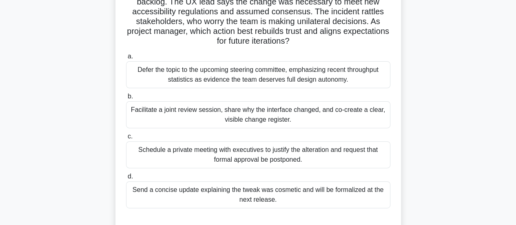
click at [265, 110] on div "Facilitate a joint review session, share why the interface changed, and co-crea…" at bounding box center [258, 114] width 264 height 27
click at [126, 99] on input "b. Facilitate a joint review session, share why the interface changed, and co-c…" at bounding box center [126, 96] width 0 height 5
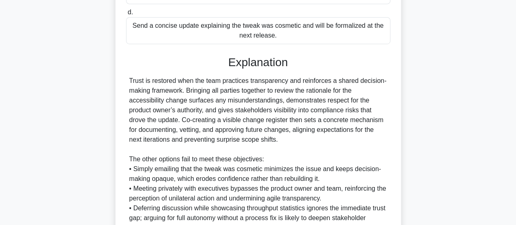
scroll to position [326, 0]
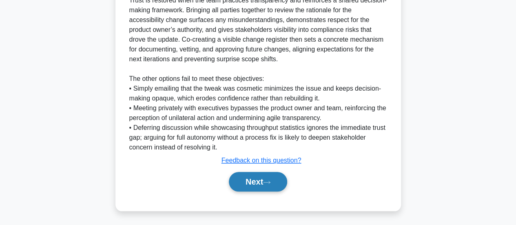
click at [245, 176] on button "Next" at bounding box center [258, 182] width 58 height 20
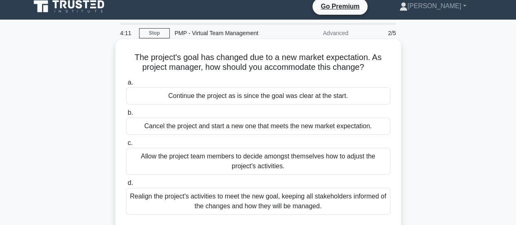
scroll to position [0, 0]
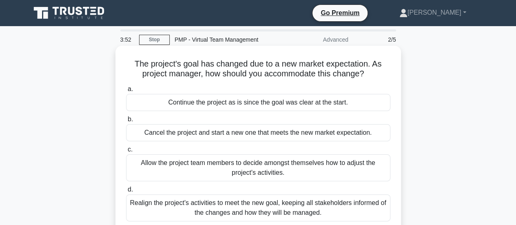
click at [274, 208] on div "Realign the project's activities to meet the new goal, keeping all stakeholders…" at bounding box center [258, 207] width 264 height 27
click at [126, 192] on input "d. Realign the project's activities to meet the new goal, keeping all stakehold…" at bounding box center [126, 189] width 0 height 5
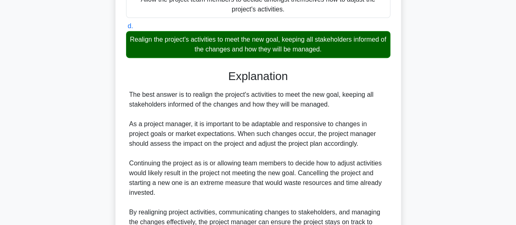
scroll to position [247, 0]
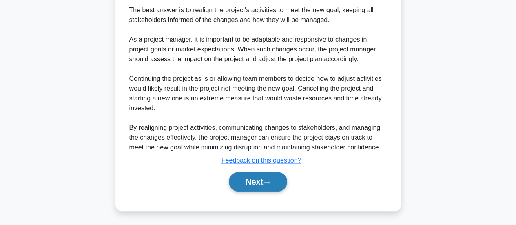
click at [250, 185] on button "Next" at bounding box center [258, 182] width 58 height 20
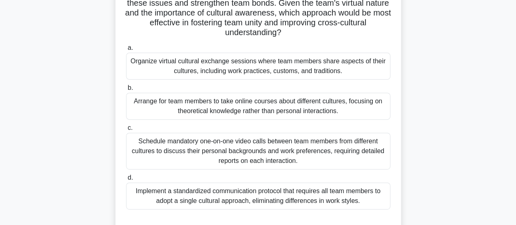
scroll to position [122, 0]
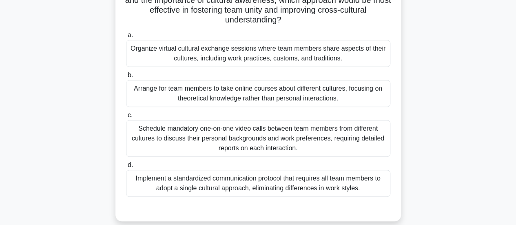
click at [276, 134] on div "Schedule mandatory one-on-one video calls between team members from different c…" at bounding box center [258, 138] width 264 height 37
click at [126, 118] on input "c. Schedule mandatory one-on-one video calls between team members from differen…" at bounding box center [126, 114] width 0 height 5
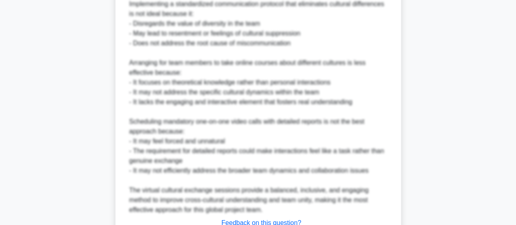
scroll to position [552, 0]
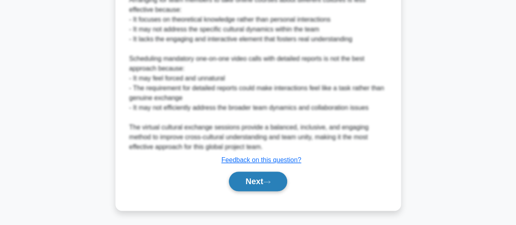
click at [253, 178] on button "Next" at bounding box center [258, 181] width 58 height 20
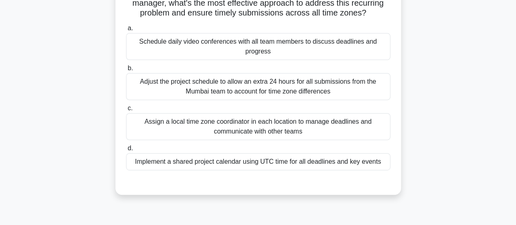
scroll to position [122, 0]
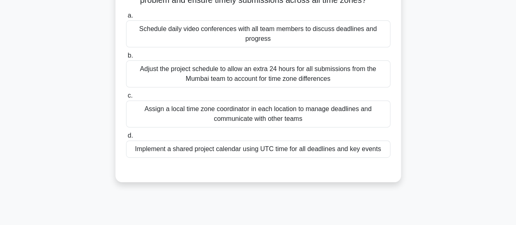
click at [305, 151] on div "Implement a shared project calendar using UTC time for all deadlines and key ev…" at bounding box center [258, 148] width 264 height 17
click at [126, 138] on input "d. Implement a shared project calendar using UTC time for all deadlines and key…" at bounding box center [126, 135] width 0 height 5
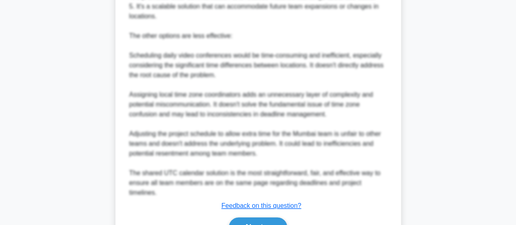
scroll to position [453, 0]
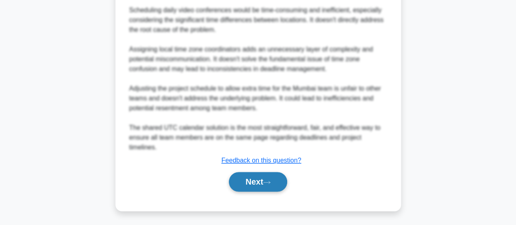
click at [267, 183] on icon at bounding box center [266, 182] width 7 height 4
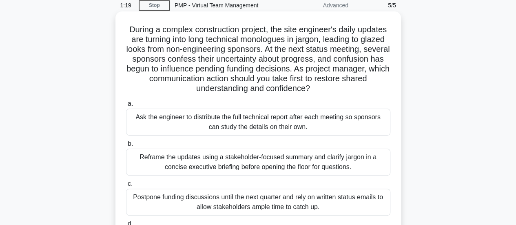
scroll to position [53, 0]
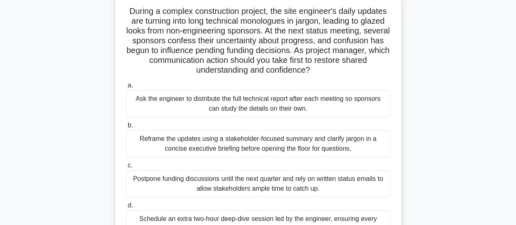
click at [272, 139] on div "Reframe the updates using a stakeholder-focused summary and clarify jargon in a…" at bounding box center [258, 143] width 264 height 27
click at [126, 128] on input "b. Reframe the updates using a stakeholder-focused summary and clarify jargon i…" at bounding box center [126, 125] width 0 height 5
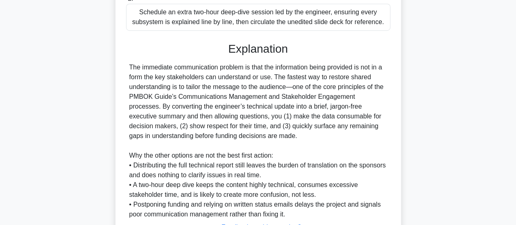
scroll to position [326, 0]
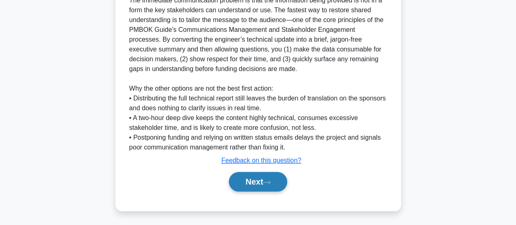
click at [258, 176] on button "Next" at bounding box center [258, 182] width 58 height 20
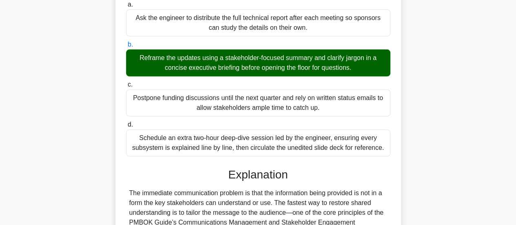
scroll to position [122, 0]
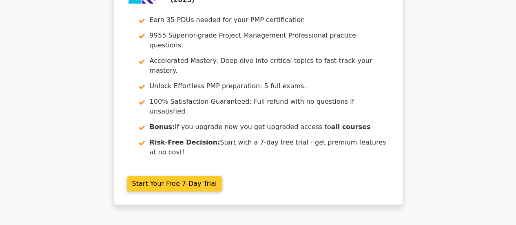
scroll to position [1392, 0]
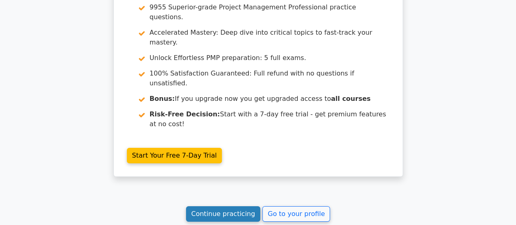
click at [226, 206] on link "Continue practicing" at bounding box center [223, 213] width 75 height 15
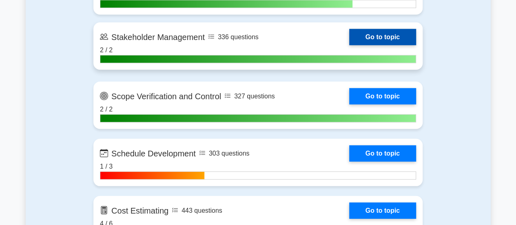
scroll to position [1141, 0]
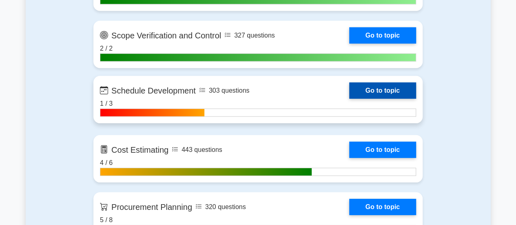
click at [373, 83] on link "Go to topic" at bounding box center [382, 90] width 67 height 16
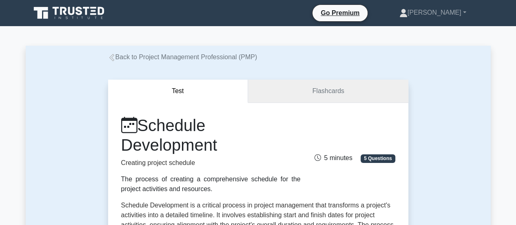
click at [318, 96] on link "Flashcards" at bounding box center [328, 90] width 160 height 23
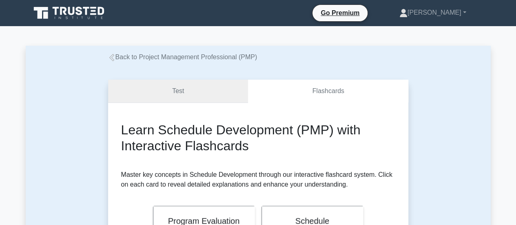
click at [211, 97] on link "Test" at bounding box center [178, 90] width 140 height 23
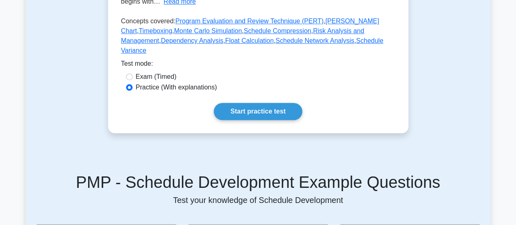
scroll to position [285, 0]
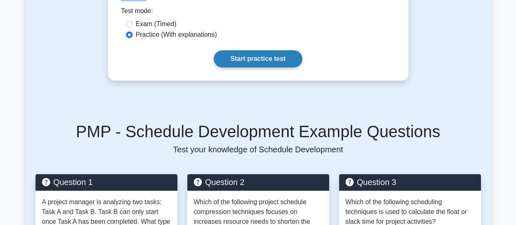
click at [276, 50] on link "Start practice test" at bounding box center [258, 58] width 88 height 17
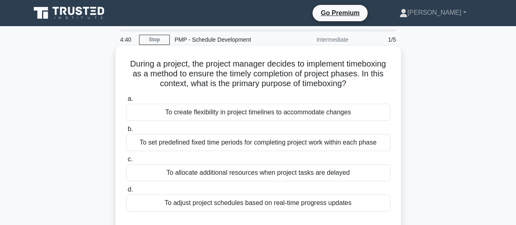
click at [267, 145] on div "To set predefined fixed time periods for completing project work within each ph…" at bounding box center [258, 142] width 264 height 17
click at [126, 132] on input "b. To set predefined fixed time periods for completing project work within each…" at bounding box center [126, 128] width 0 height 5
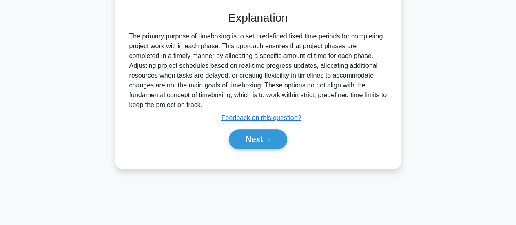
scroll to position [216, 0]
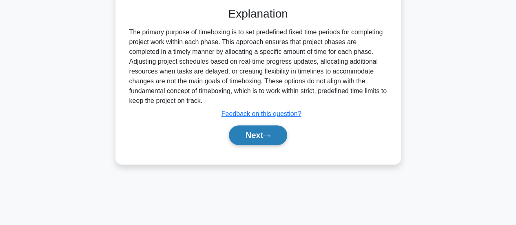
click at [258, 138] on button "Next" at bounding box center [258, 135] width 58 height 20
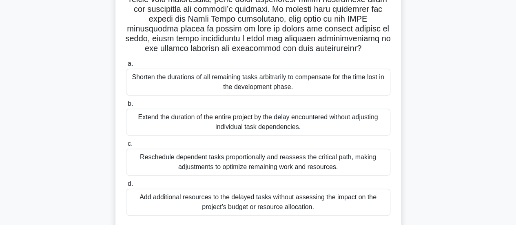
scroll to position [175, 0]
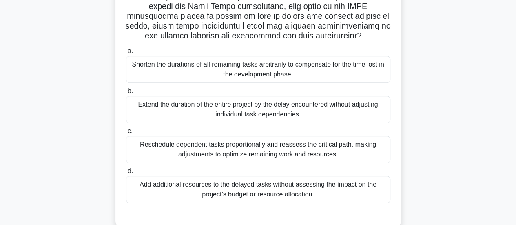
click at [271, 148] on div "Reschedule dependent tasks proportionally and reassess the critical path, makin…" at bounding box center [258, 149] width 264 height 27
click at [126, 134] on input "c. Reschedule dependent tasks proportionally and reassess the critical path, ma…" at bounding box center [126, 130] width 0 height 5
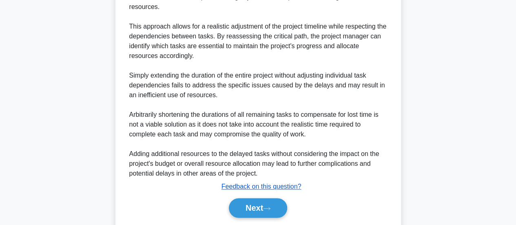
scroll to position [453, 0]
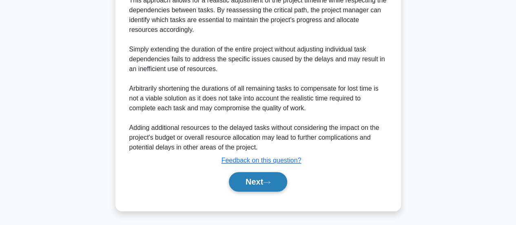
click at [258, 176] on button "Next" at bounding box center [258, 182] width 58 height 20
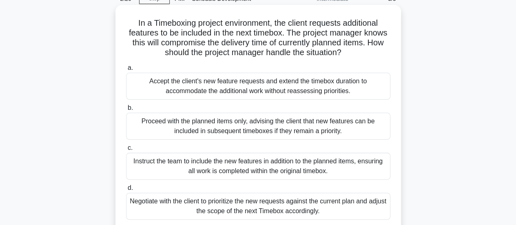
scroll to position [82, 0]
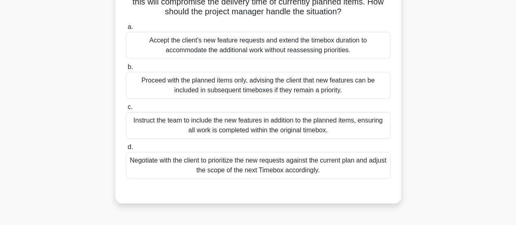
click at [262, 163] on div "Negotiate with the client to prioritize the new requests against the current pl…" at bounding box center [258, 165] width 264 height 27
click at [126, 150] on input "d. Negotiate with the client to prioritize the new requests against the current…" at bounding box center [126, 146] width 0 height 5
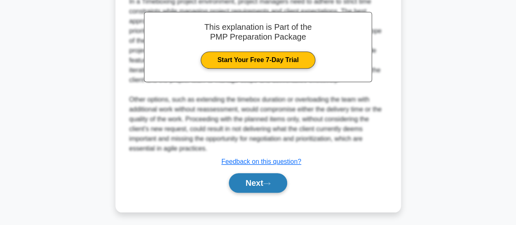
scroll to position [296, 0]
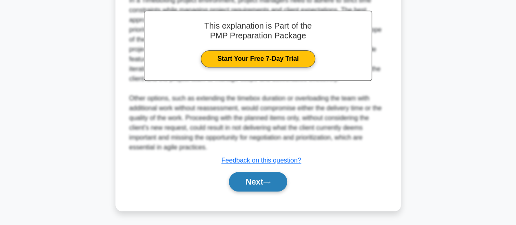
click at [259, 178] on button "Next" at bounding box center [258, 182] width 58 height 20
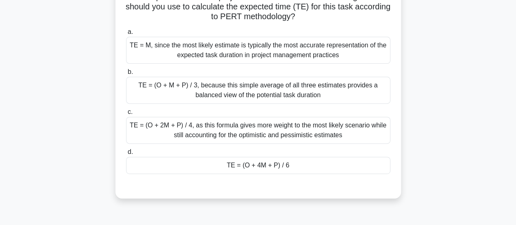
scroll to position [134, 0]
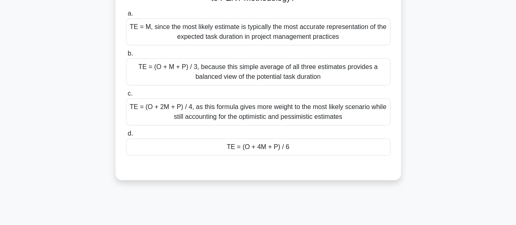
click at [271, 146] on div "TE = (O + 4M + P) / 6" at bounding box center [258, 146] width 264 height 17
click at [126, 136] on input "d. TE = (O + 4M + P) / 6" at bounding box center [126, 133] width 0 height 5
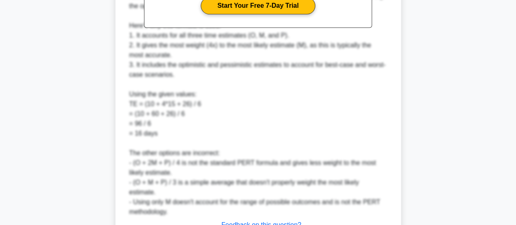
scroll to position [443, 0]
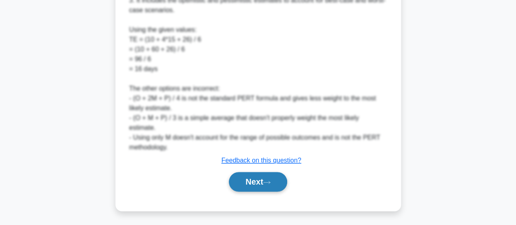
click at [256, 180] on button "Next" at bounding box center [258, 182] width 58 height 20
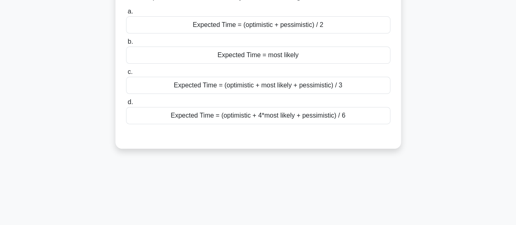
scroll to position [53, 0]
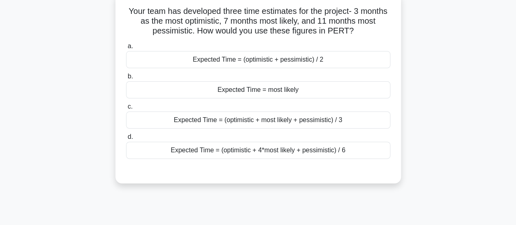
click at [313, 146] on div "Expected Time = (optimistic + 4*most likely + pessimistic) / 6" at bounding box center [258, 149] width 264 height 17
click at [126, 139] on input "d. Expected Time = (optimistic + 4*most likely + pessimistic) / 6" at bounding box center [126, 136] width 0 height 5
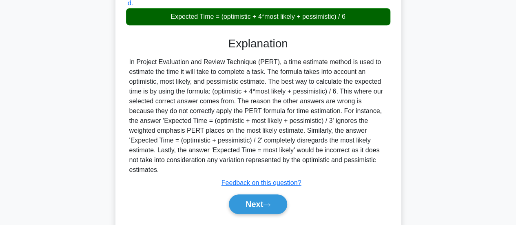
scroll to position [216, 0]
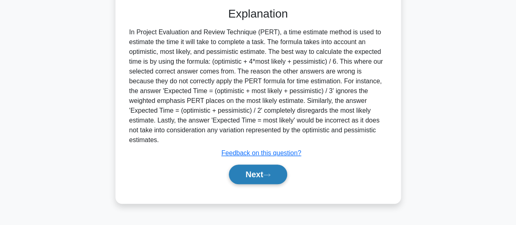
click at [269, 164] on button "Next" at bounding box center [258, 174] width 58 height 20
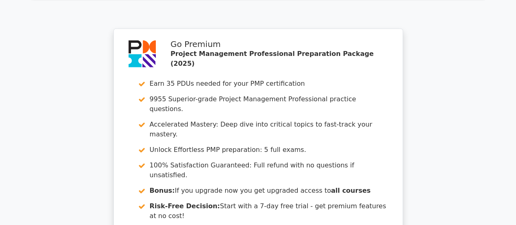
scroll to position [1251, 0]
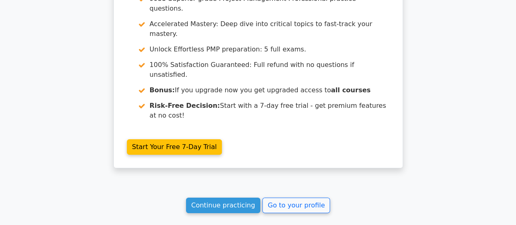
click at [225, 197] on link "Continue practicing" at bounding box center [223, 204] width 75 height 15
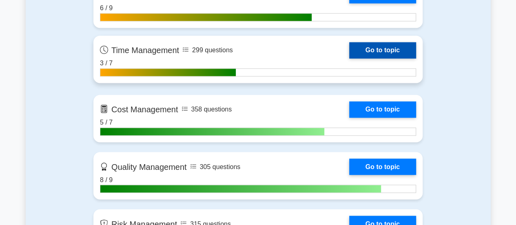
scroll to position [571, 0]
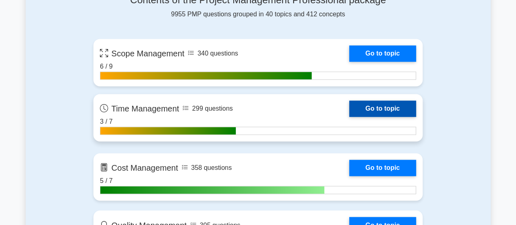
click at [377, 105] on link "Go to topic" at bounding box center [382, 108] width 67 height 16
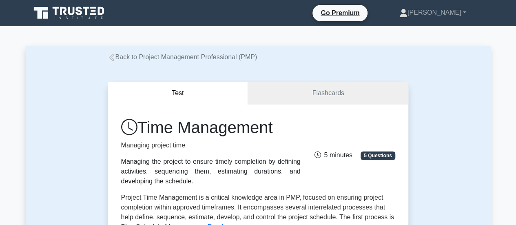
click at [112, 54] on link "Back to Project Management Professional (PMP)" at bounding box center [182, 56] width 149 height 7
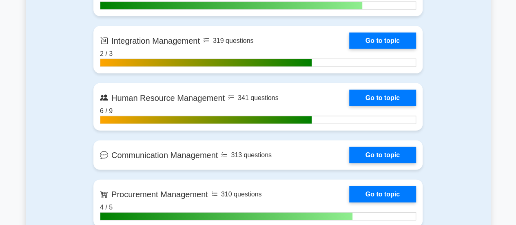
scroll to position [856, 0]
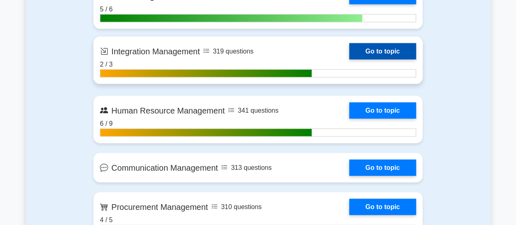
click at [364, 46] on link "Go to topic" at bounding box center [382, 51] width 67 height 16
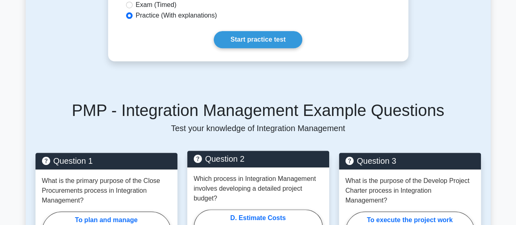
scroll to position [245, 0]
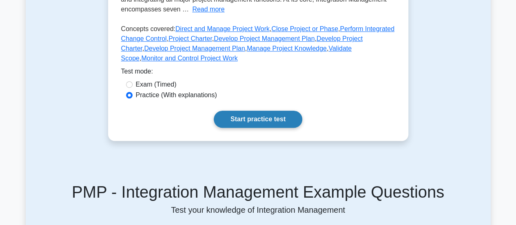
click at [268, 118] on link "Start practice test" at bounding box center [258, 118] width 88 height 17
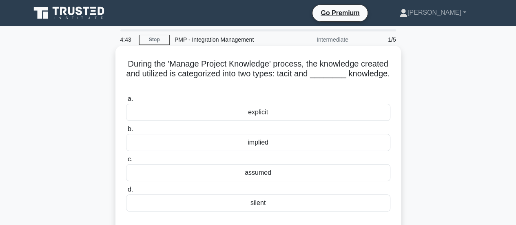
click at [291, 143] on div "implied" at bounding box center [258, 142] width 264 height 17
click at [126, 132] on input "b. implied" at bounding box center [126, 128] width 0 height 5
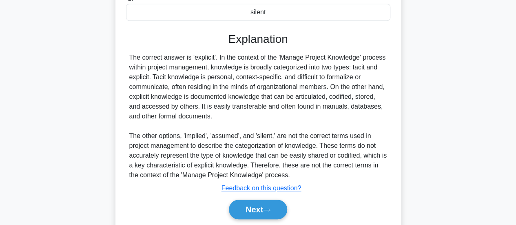
scroll to position [204, 0]
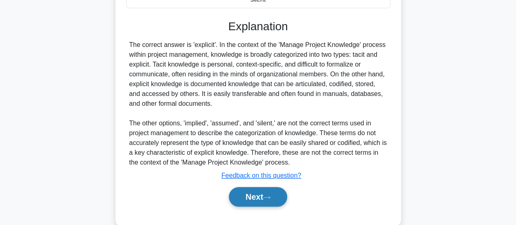
click at [267, 201] on button "Next" at bounding box center [258, 197] width 58 height 20
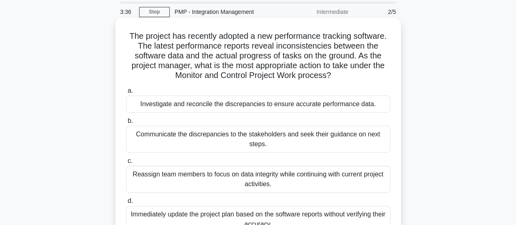
scroll to position [41, 0]
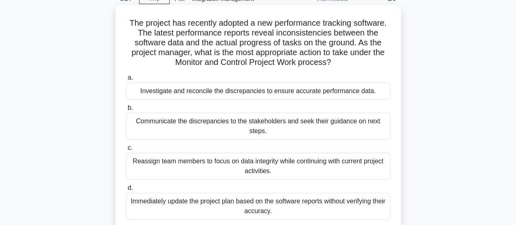
click at [319, 90] on div "Investigate and reconcile the discrepancies to ensure accurate performance data." at bounding box center [258, 90] width 264 height 17
click at [126, 80] on input "a. Investigate and reconcile the discrepancies to ensure accurate performance d…" at bounding box center [126, 77] width 0 height 5
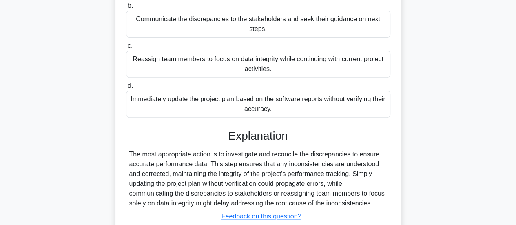
scroll to position [216, 0]
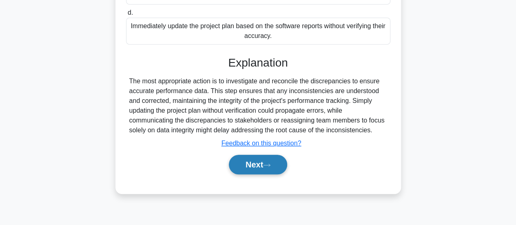
click at [248, 164] on button "Next" at bounding box center [258, 164] width 58 height 20
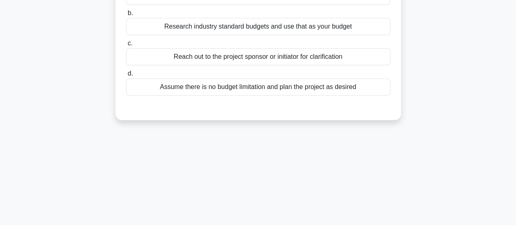
scroll to position [12, 0]
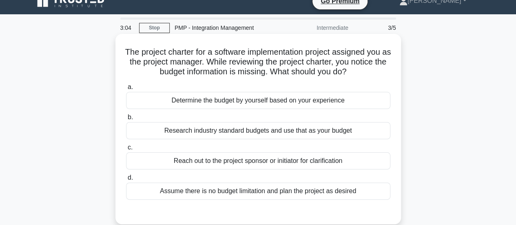
click at [292, 158] on div "Reach out to the project sponsor or initiator for clarification" at bounding box center [258, 160] width 264 height 17
click at [126, 150] on input "c. Reach out to the project sponsor or initiator for clarification" at bounding box center [126, 147] width 0 height 5
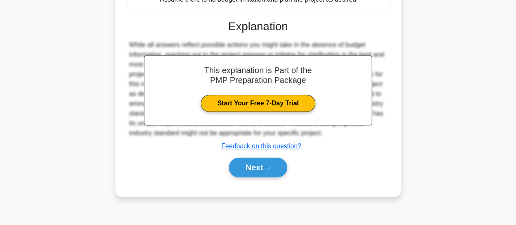
scroll to position [216, 0]
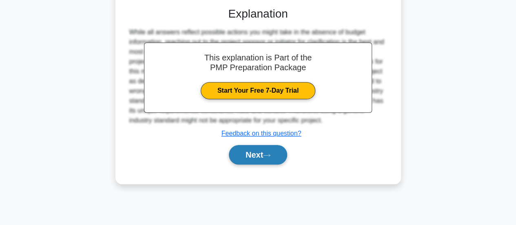
click at [256, 162] on button "Next" at bounding box center [258, 155] width 58 height 20
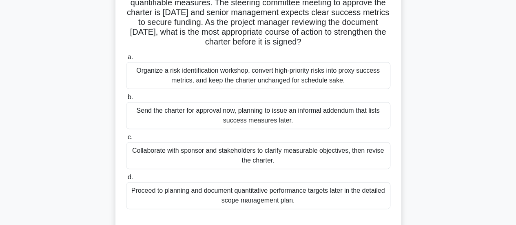
scroll to position [93, 0]
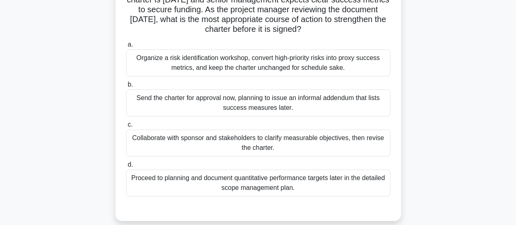
click at [294, 142] on div "Collaborate with sponsor and stakeholders to clarify measurable objectives, the…" at bounding box center [258, 142] width 264 height 27
click at [126, 127] on input "c. Collaborate with sponsor and stakeholders to clarify measurable objectives, …" at bounding box center [126, 124] width 0 height 5
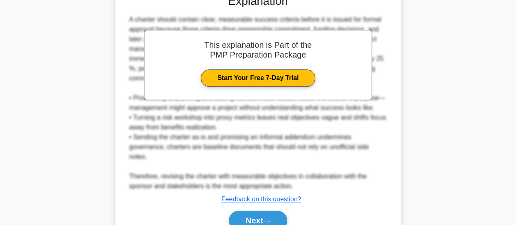
scroll to position [345, 0]
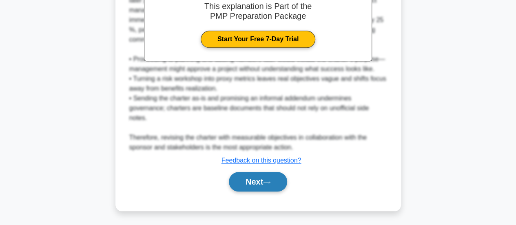
click at [264, 179] on button "Next" at bounding box center [258, 182] width 58 height 20
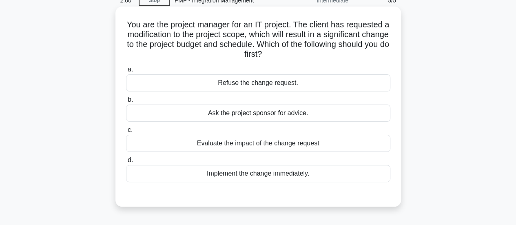
scroll to position [41, 0]
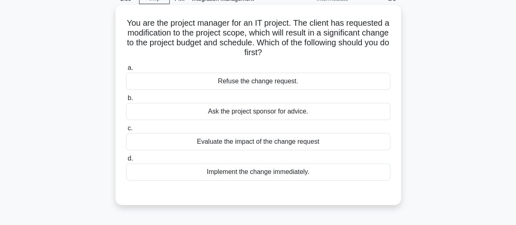
click at [277, 141] on div "Evaluate the impact of the change request" at bounding box center [258, 141] width 264 height 17
click at [126, 131] on input "c. Evaluate the impact of the change request" at bounding box center [126, 128] width 0 height 5
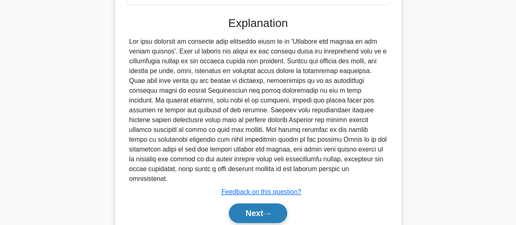
scroll to position [238, 0]
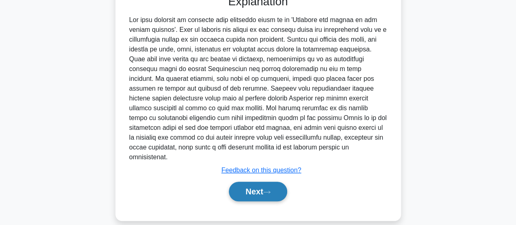
click at [276, 181] on button "Next" at bounding box center [258, 191] width 58 height 20
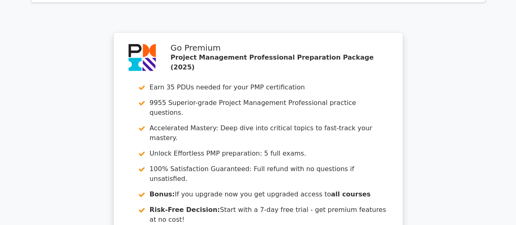
scroll to position [1264, 0]
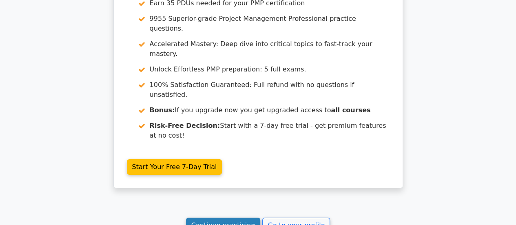
click at [232, 217] on link "Continue practicing" at bounding box center [223, 224] width 75 height 15
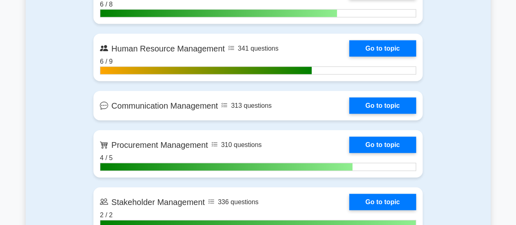
scroll to position [978, 0]
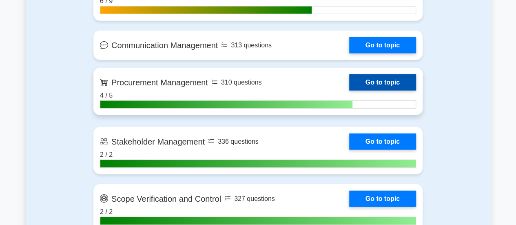
click at [378, 78] on link "Go to topic" at bounding box center [382, 82] width 67 height 16
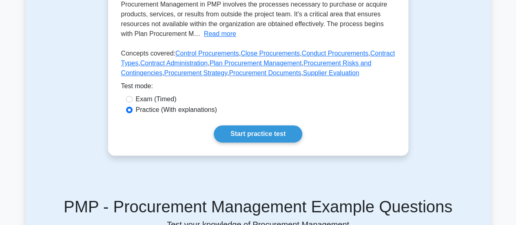
scroll to position [245, 0]
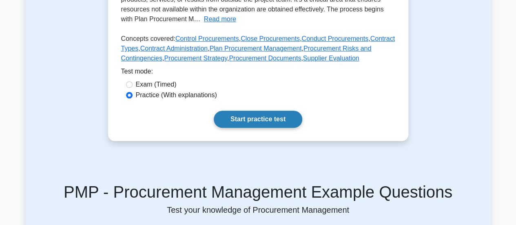
click at [274, 111] on link "Start practice test" at bounding box center [258, 118] width 88 height 17
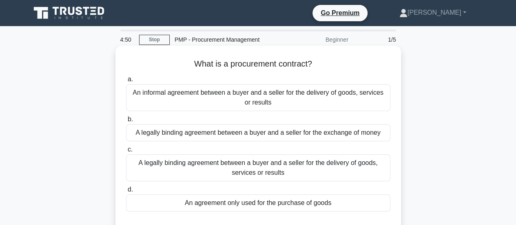
click at [286, 167] on div "A legally binding agreement between a buyer and a seller for the delivery of go…" at bounding box center [258, 167] width 264 height 27
click at [126, 152] on input "c. A legally binding agreement between a buyer and a seller for the delivery of…" at bounding box center [126, 149] width 0 height 5
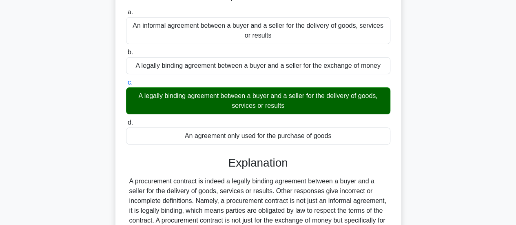
scroll to position [204, 0]
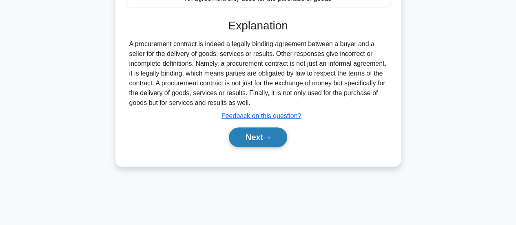
click at [258, 138] on button "Next" at bounding box center [258, 137] width 58 height 20
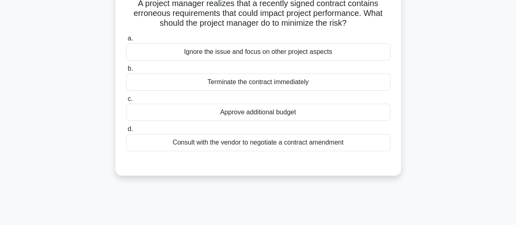
scroll to position [41, 0]
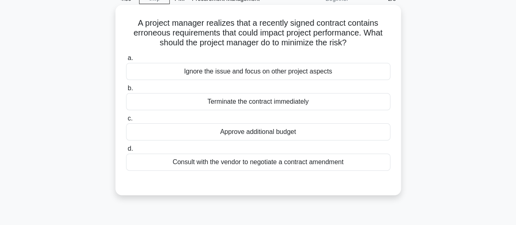
click at [327, 161] on div "Consult with the vendor to negotiate a contract amendment" at bounding box center [258, 161] width 264 height 17
click at [126, 151] on input "d. Consult with the vendor to negotiate a contract amendment" at bounding box center [126, 148] width 0 height 5
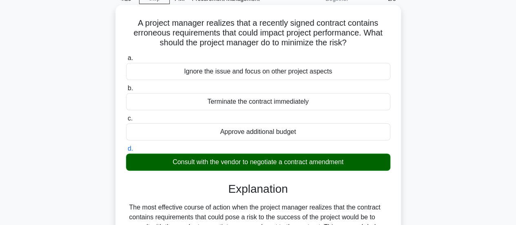
scroll to position [216, 0]
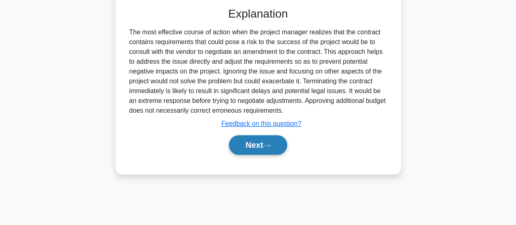
click at [280, 146] on button "Next" at bounding box center [258, 145] width 58 height 20
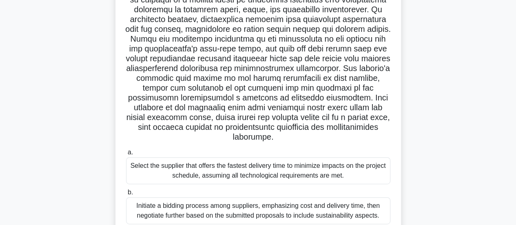
scroll to position [134, 0]
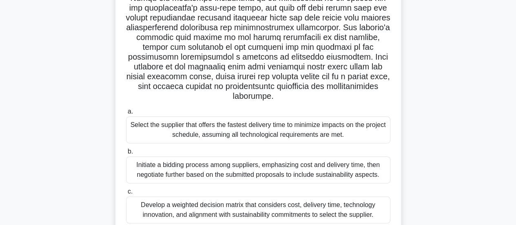
click at [302, 174] on div "Initiate a bidding process among suppliers, emphasizing cost and delivery time,…" at bounding box center [258, 169] width 264 height 27
click at [126, 154] on input "b. Initiate a bidding process among suppliers, emphasizing cost and delivery ti…" at bounding box center [126, 151] width 0 height 5
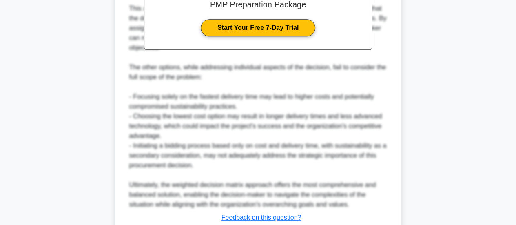
scroll to position [523, 0]
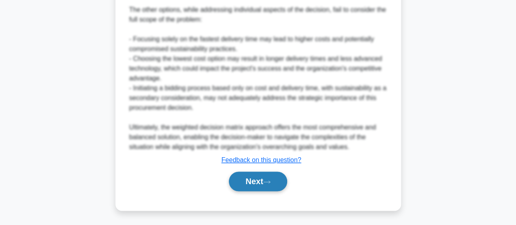
click at [276, 181] on button "Next" at bounding box center [258, 181] width 58 height 20
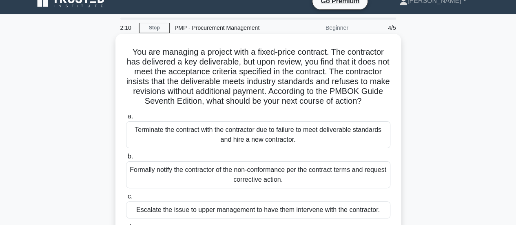
scroll to position [53, 0]
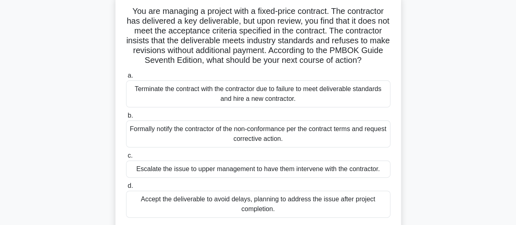
click at [316, 142] on div "Formally notify the contractor of the non-conformance per the contract terms an…" at bounding box center [258, 133] width 264 height 27
click at [126, 118] on input "b. Formally notify the contractor of the non-conformance per the contract terms…" at bounding box center [126, 115] width 0 height 5
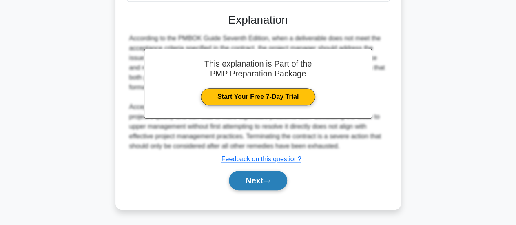
click at [240, 183] on button "Next" at bounding box center [258, 180] width 58 height 20
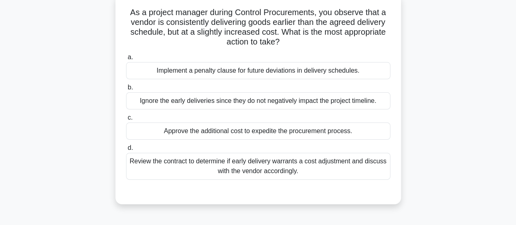
scroll to position [12, 0]
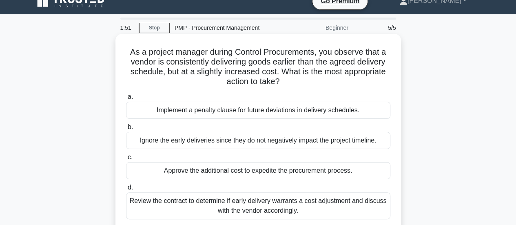
click at [304, 202] on div "Review the contract to determine if early delivery warrants a cost adjustment a…" at bounding box center [258, 205] width 264 height 27
click at [126, 190] on input "d. Review the contract to determine if early delivery warrants a cost adjustmen…" at bounding box center [126, 187] width 0 height 5
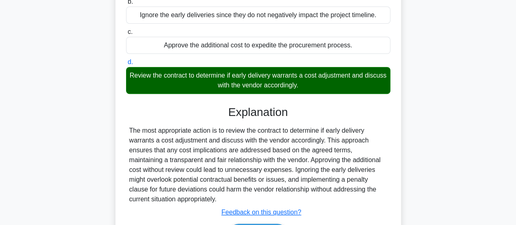
scroll to position [216, 0]
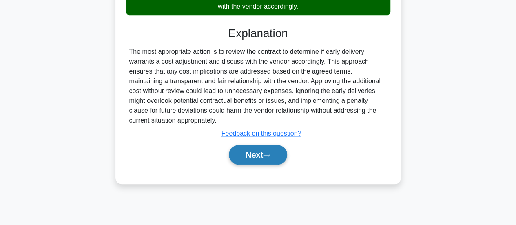
click at [264, 158] on button "Next" at bounding box center [258, 155] width 58 height 20
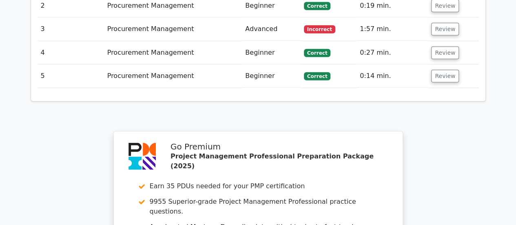
scroll to position [1182, 0]
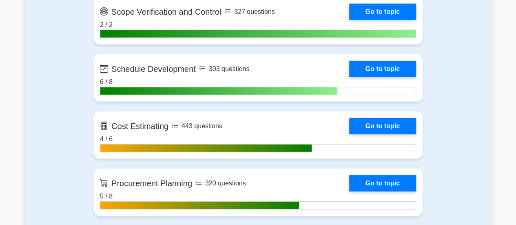
scroll to position [1223, 0]
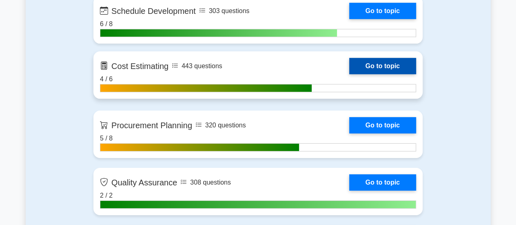
click at [373, 68] on link "Go to topic" at bounding box center [382, 66] width 67 height 16
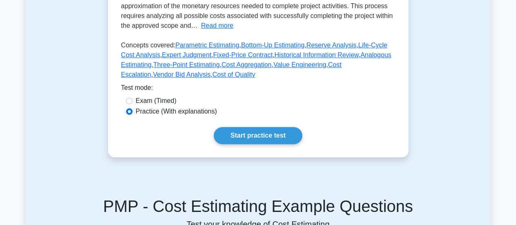
scroll to position [204, 0]
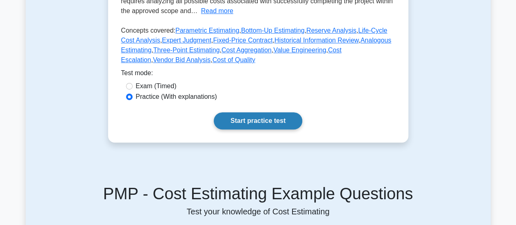
click at [274, 125] on link "Start practice test" at bounding box center [258, 120] width 88 height 17
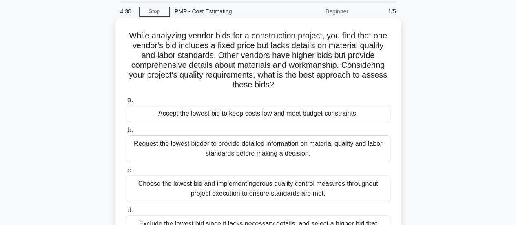
scroll to position [41, 0]
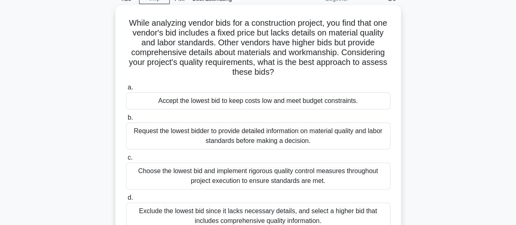
click at [259, 140] on div "Request the lowest bidder to provide detailed information on material quality a…" at bounding box center [258, 135] width 264 height 27
click at [126, 120] on input "b. Request the lowest bidder to provide detailed information on material qualit…" at bounding box center [126, 117] width 0 height 5
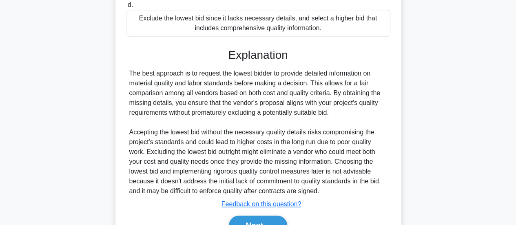
scroll to position [277, 0]
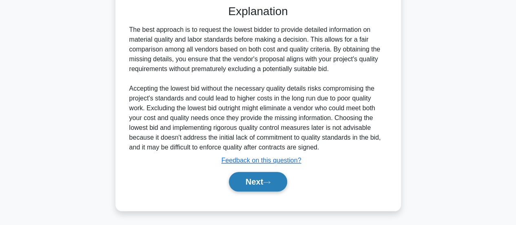
click at [239, 179] on button "Next" at bounding box center [258, 182] width 58 height 20
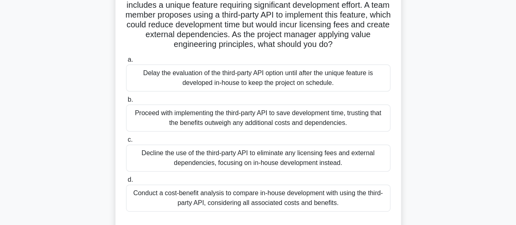
scroll to position [82, 0]
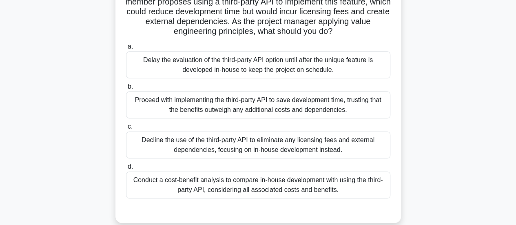
click at [251, 193] on div "Conduct a cost-benefit analysis to compare in-house development with using the …" at bounding box center [258, 184] width 264 height 27
click at [126, 169] on input "d. Conduct a cost-benefit analysis to compare in-house development with using t…" at bounding box center [126, 166] width 0 height 5
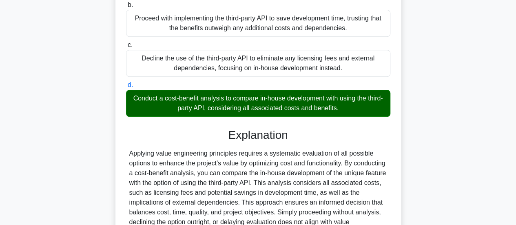
scroll to position [267, 0]
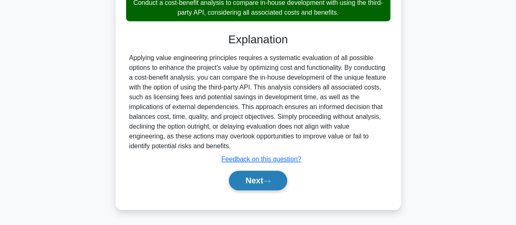
click at [252, 187] on button "Next" at bounding box center [258, 180] width 58 height 20
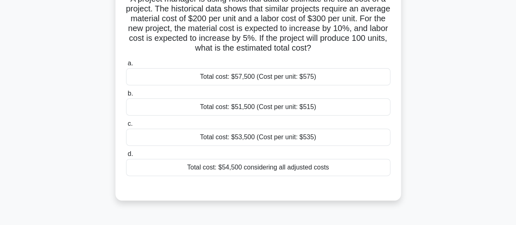
scroll to position [0, 0]
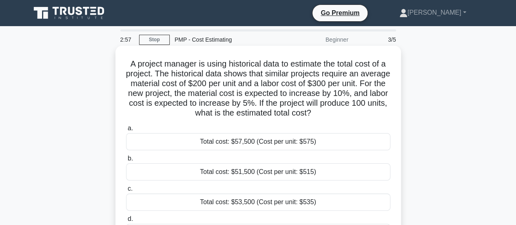
click at [271, 200] on div "Total cost: $53,500 (Cost per unit: $535)" at bounding box center [258, 201] width 264 height 17
click at [126, 191] on input "c. Total cost: $53,500 (Cost per unit: $535)" at bounding box center [126, 188] width 0 height 5
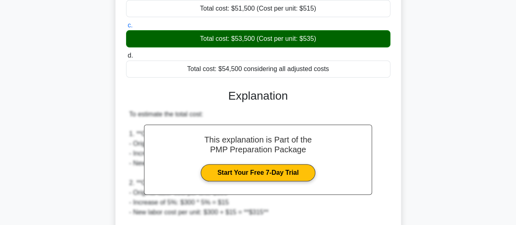
scroll to position [306, 0]
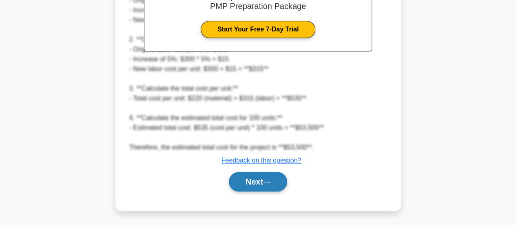
click at [260, 179] on button "Next" at bounding box center [258, 182] width 58 height 20
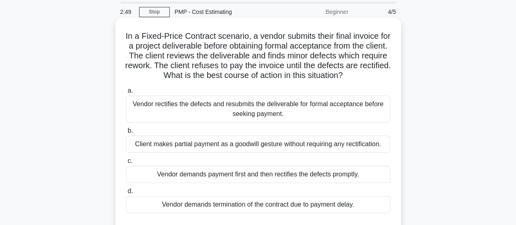
scroll to position [41, 0]
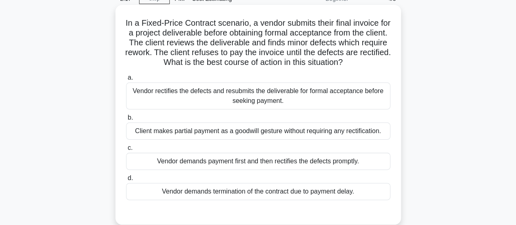
click at [289, 103] on div "Vendor rectifies the defects and resubmits the deliverable for formal acceptanc…" at bounding box center [258, 95] width 264 height 27
click at [126, 80] on input "a. Vendor rectifies the defects and resubmits the deliverable for formal accept…" at bounding box center [126, 77] width 0 height 5
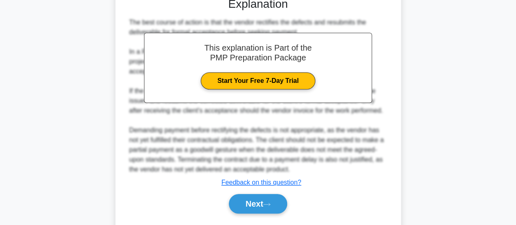
scroll to position [277, 0]
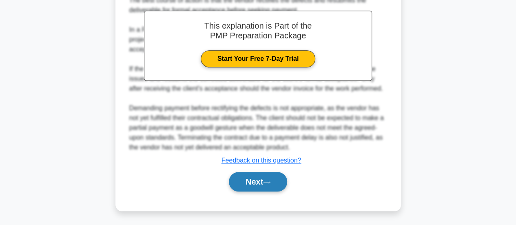
click at [260, 179] on button "Next" at bounding box center [258, 182] width 58 height 20
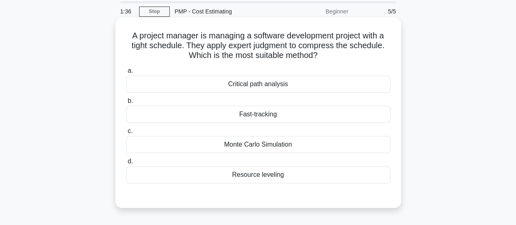
scroll to position [41, 0]
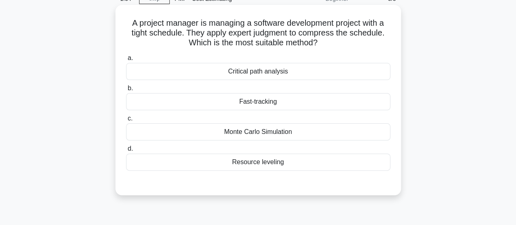
click at [258, 165] on div "Resource leveling" at bounding box center [258, 161] width 264 height 17
click at [126, 151] on input "d. Resource leveling" at bounding box center [126, 148] width 0 height 5
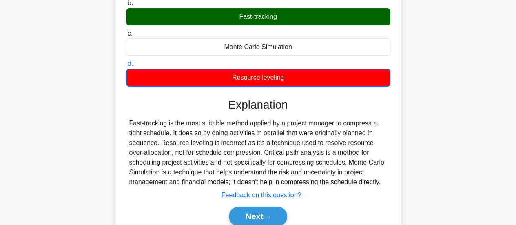
scroll to position [163, 0]
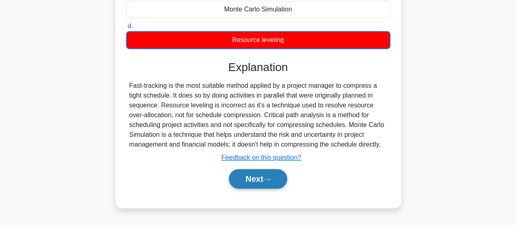
click at [274, 179] on button "Next" at bounding box center [258, 179] width 58 height 20
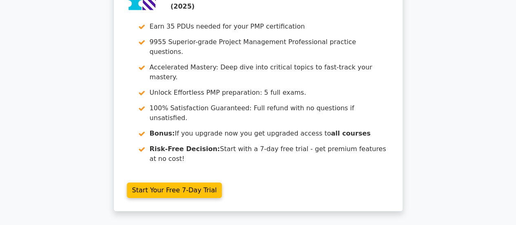
scroll to position [1348, 0]
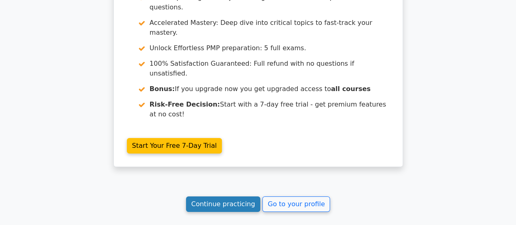
click at [227, 196] on link "Continue practicing" at bounding box center [223, 203] width 75 height 15
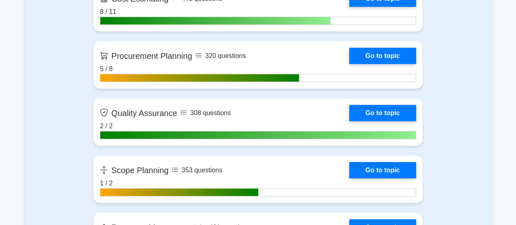
scroll to position [1304, 0]
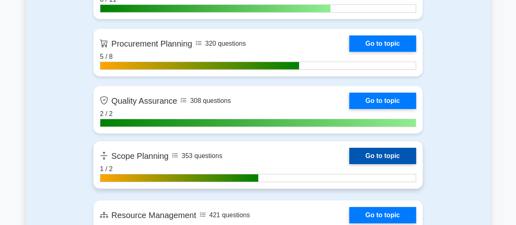
click at [379, 158] on link "Go to topic" at bounding box center [382, 156] width 67 height 16
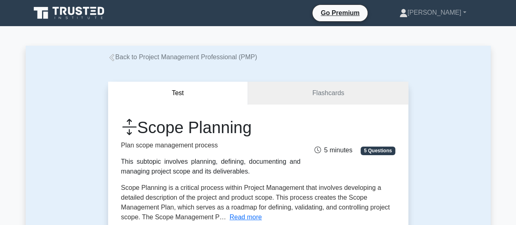
scroll to position [122, 0]
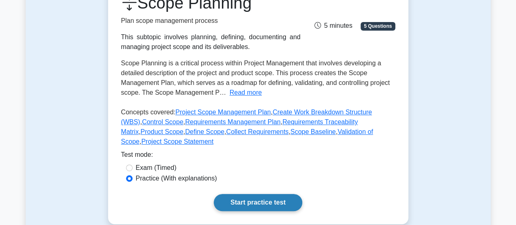
click at [258, 194] on link "Start practice test" at bounding box center [258, 202] width 88 height 17
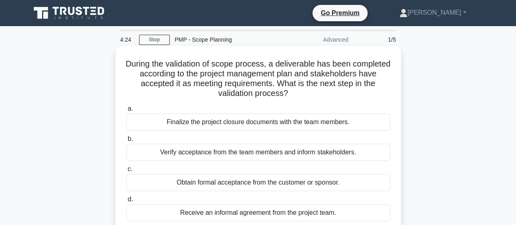
click at [274, 185] on div "Obtain formal acceptance from the customer or sponsor." at bounding box center [258, 182] width 264 height 17
click at [126, 172] on input "c. Obtain formal acceptance from the customer or sponsor." at bounding box center [126, 168] width 0 height 5
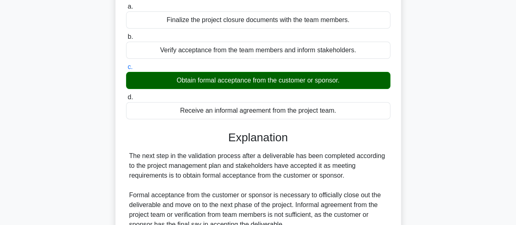
scroll to position [218, 0]
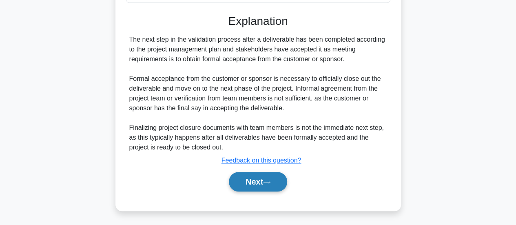
click at [247, 175] on button "Next" at bounding box center [258, 182] width 58 height 20
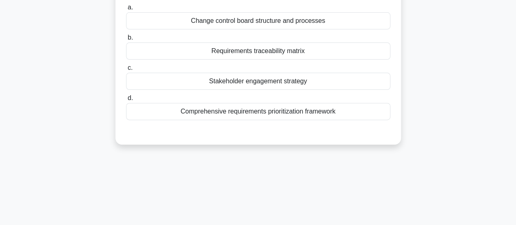
scroll to position [12, 0]
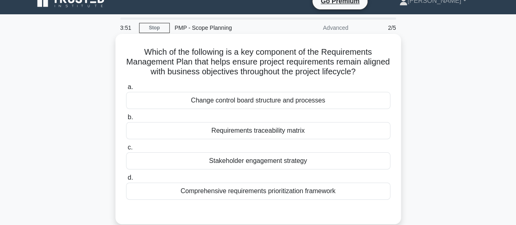
click at [293, 126] on div "Requirements traceability matrix" at bounding box center [258, 130] width 264 height 17
click at [126, 120] on input "b. Requirements traceability matrix" at bounding box center [126, 117] width 0 height 5
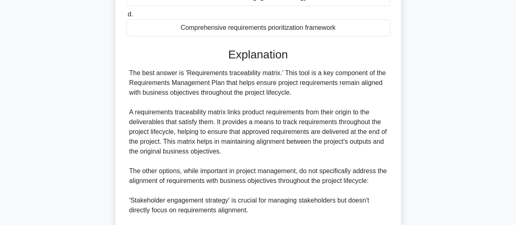
scroll to position [296, 0]
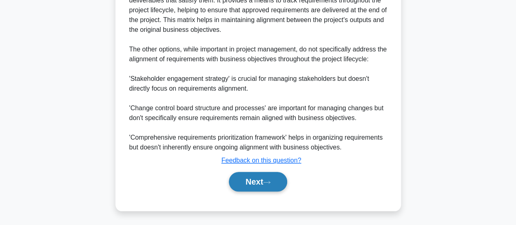
click at [255, 185] on button "Next" at bounding box center [258, 182] width 58 height 20
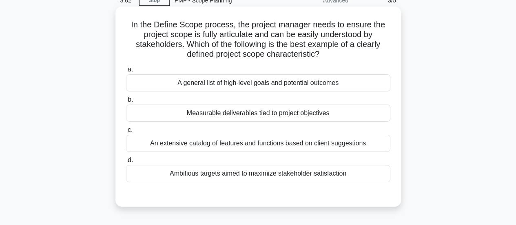
scroll to position [0, 0]
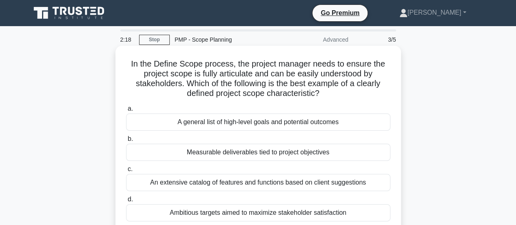
click at [269, 183] on div "An extensive catalog of features and functions based on client suggestions" at bounding box center [258, 182] width 264 height 17
click at [126, 172] on input "c. An extensive catalog of features and functions based on client suggestions" at bounding box center [126, 168] width 0 height 5
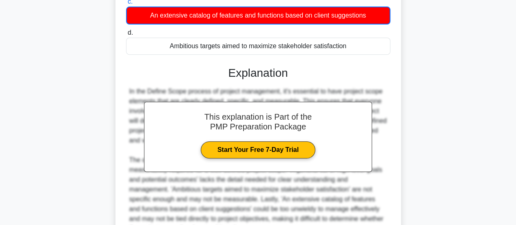
scroll to position [208, 0]
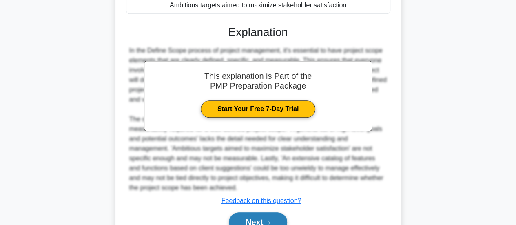
click at [256, 212] on button "Next" at bounding box center [258, 222] width 58 height 20
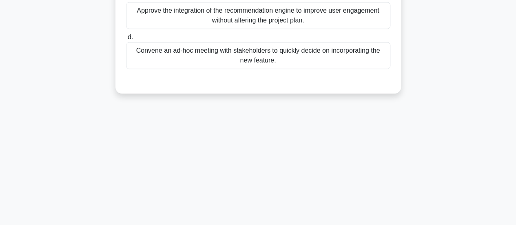
scroll to position [216, 0]
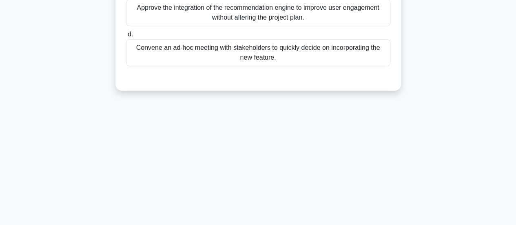
click at [413, 163] on div "1:48 Stop PMP - Scope Planning Advanced 4/5 During the implementation of an e-c…" at bounding box center [258, 18] width 465 height 408
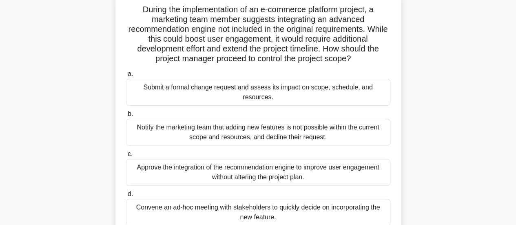
scroll to position [0, 0]
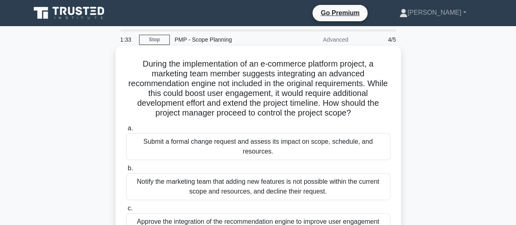
click at [294, 141] on div "Submit a formal change request and assess its impact on scope, schedule, and re…" at bounding box center [258, 146] width 264 height 27
click at [126, 131] on input "a. Submit a formal change request and assess its impact on scope, schedule, and…" at bounding box center [126, 128] width 0 height 5
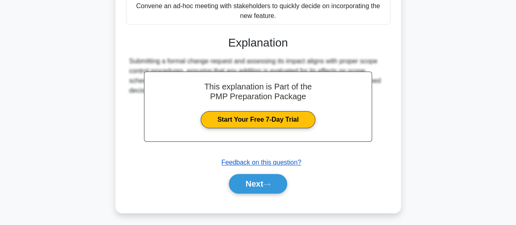
scroll to position [257, 0]
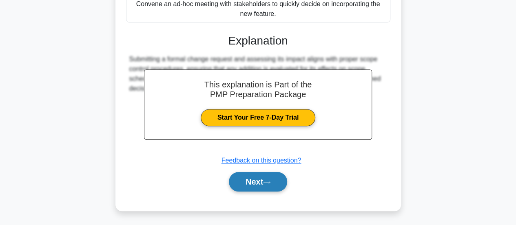
click at [260, 179] on button "Next" at bounding box center [258, 182] width 58 height 20
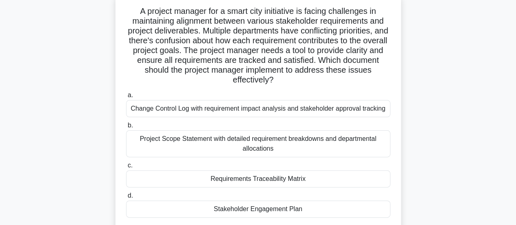
scroll to position [93, 0]
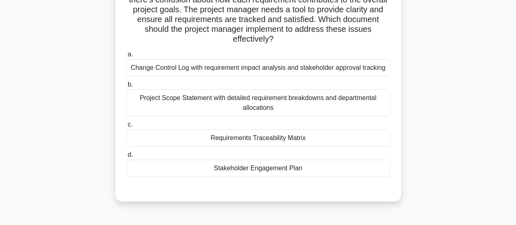
click at [249, 165] on div "Stakeholder Engagement Plan" at bounding box center [258, 167] width 264 height 17
click at [126, 157] on input "d. Stakeholder Engagement Plan" at bounding box center [126, 154] width 0 height 5
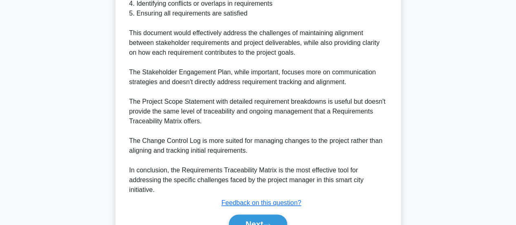
scroll to position [419, 0]
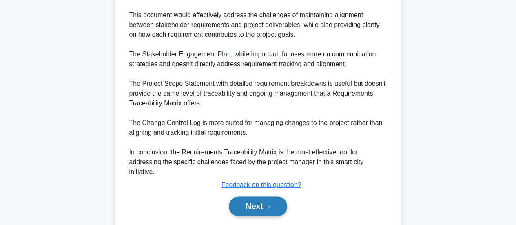
click at [251, 204] on button "Next" at bounding box center [258, 206] width 58 height 20
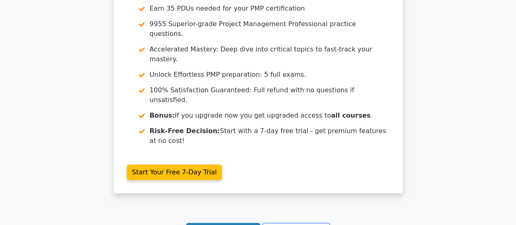
scroll to position [1295, 0]
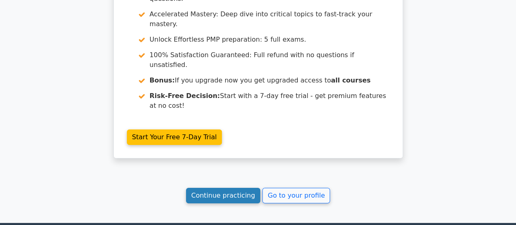
click at [214, 187] on link "Continue practicing" at bounding box center [223, 194] width 75 height 15
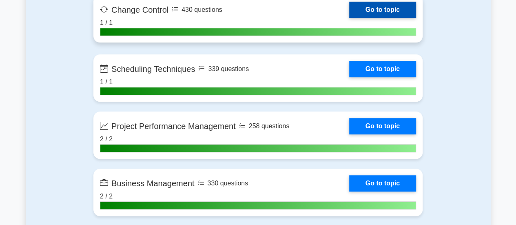
scroll to position [1753, 0]
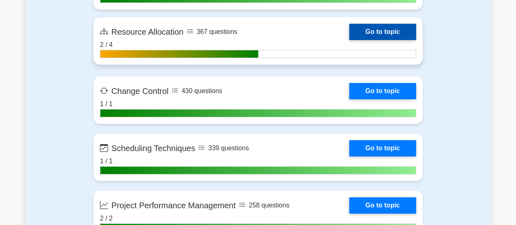
click at [375, 30] on link "Go to topic" at bounding box center [382, 32] width 67 height 16
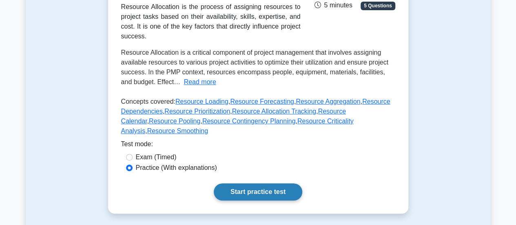
scroll to position [204, 0]
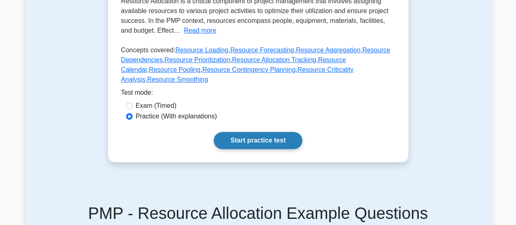
click at [261, 132] on link "Start practice test" at bounding box center [258, 140] width 88 height 17
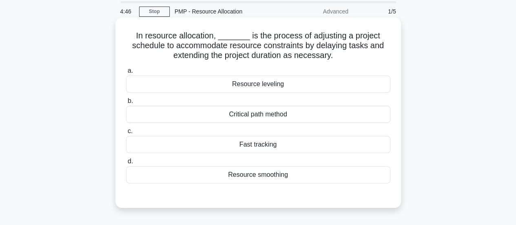
scroll to position [41, 0]
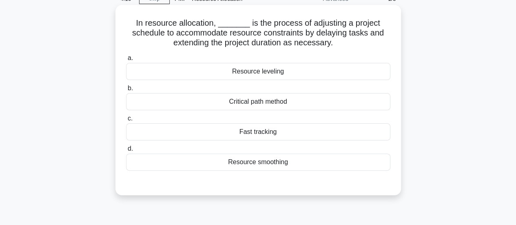
click at [271, 165] on div "Resource smoothing" at bounding box center [258, 161] width 264 height 17
click at [126, 151] on input "d. Resource smoothing" at bounding box center [126, 148] width 0 height 5
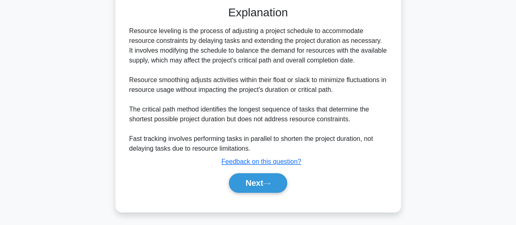
scroll to position [219, 0]
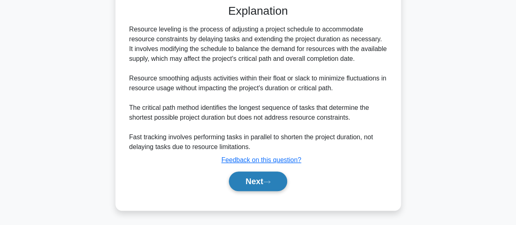
click at [256, 178] on button "Next" at bounding box center [258, 181] width 58 height 20
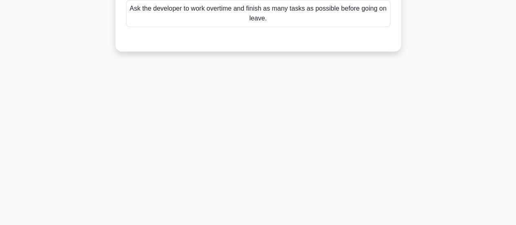
scroll to position [53, 0]
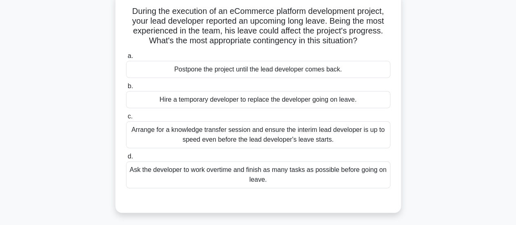
click at [291, 135] on div "Arrange for a knowledge transfer session and ensure the interim lead developer …" at bounding box center [258, 134] width 264 height 27
click at [126, 119] on input "c. Arrange for a knowledge transfer session and ensure the interim lead develop…" at bounding box center [126, 116] width 0 height 5
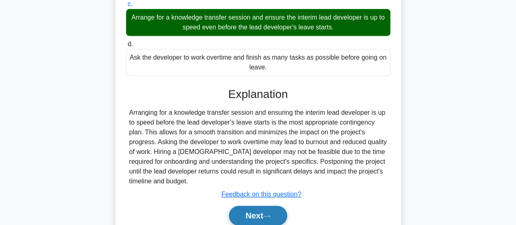
scroll to position [216, 0]
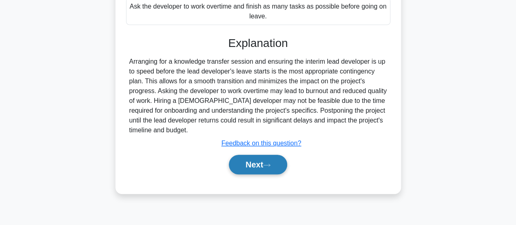
click at [261, 163] on button "Next" at bounding box center [258, 164] width 58 height 20
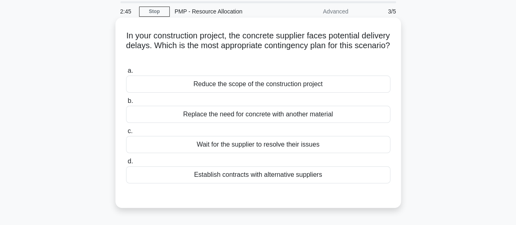
scroll to position [41, 0]
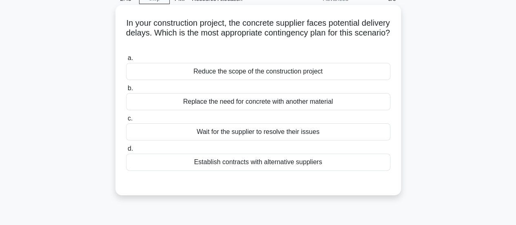
click at [278, 160] on div "Establish contracts with alternative suppliers" at bounding box center [258, 161] width 264 height 17
click at [126, 151] on input "d. Establish contracts with alternative suppliers" at bounding box center [126, 148] width 0 height 5
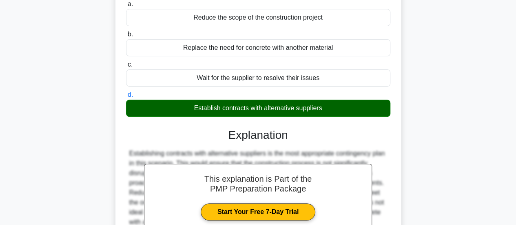
scroll to position [163, 0]
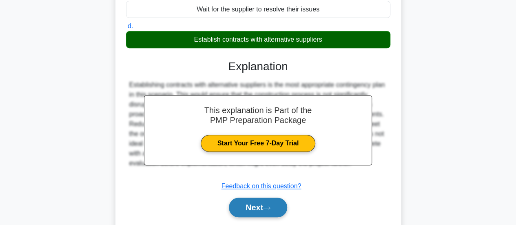
click at [265, 210] on button "Next" at bounding box center [258, 207] width 58 height 20
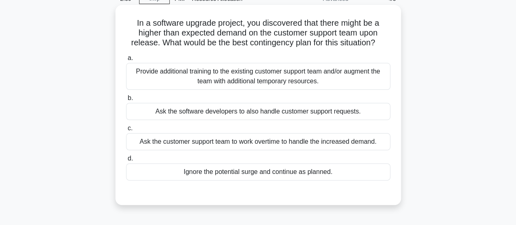
scroll to position [0, 0]
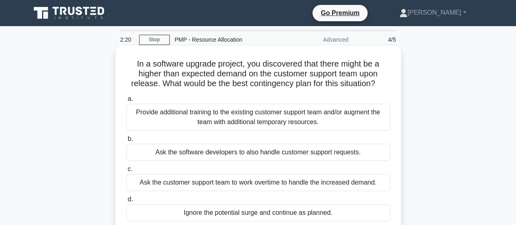
click at [280, 115] on div "Provide additional training to the existing customer support team and/or augmen…" at bounding box center [258, 117] width 264 height 27
click at [126, 101] on input "a. Provide additional training to the existing customer support team and/or aug…" at bounding box center [126, 98] width 0 height 5
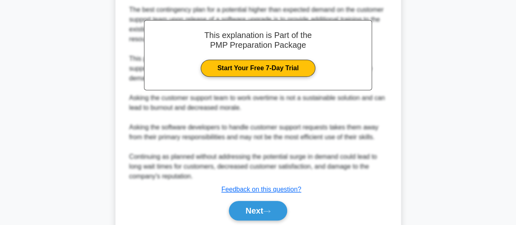
scroll to position [277, 0]
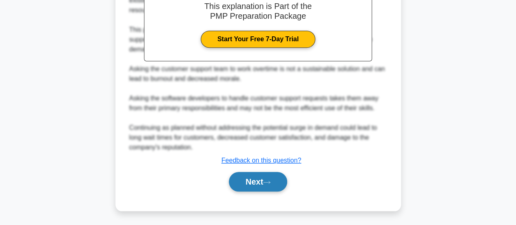
click at [256, 178] on button "Next" at bounding box center [258, 182] width 58 height 20
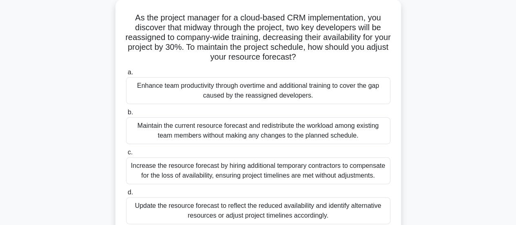
scroll to position [93, 0]
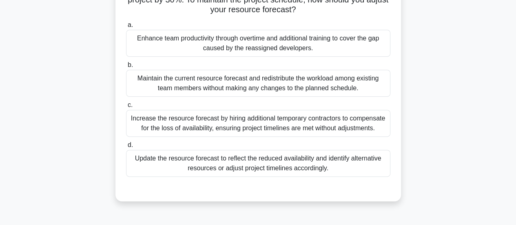
click at [342, 87] on div "Maintain the current resource forecast and redistribute the workload among exis…" at bounding box center [258, 83] width 264 height 27
click at [126, 68] on input "b. Maintain the current resource forecast and redistribute the workload among e…" at bounding box center [126, 64] width 0 height 5
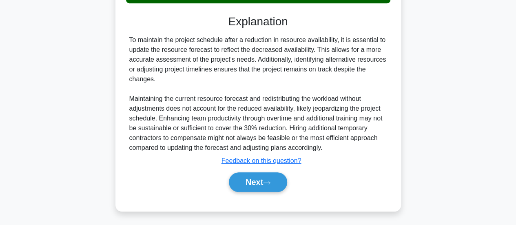
scroll to position [268, 0]
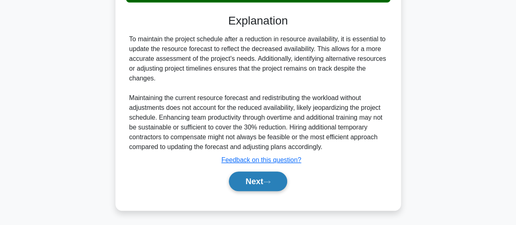
click at [265, 182] on button "Next" at bounding box center [258, 181] width 58 height 20
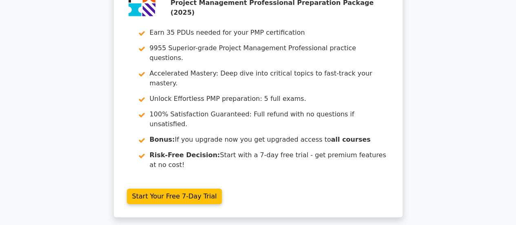
scroll to position [1293, 0]
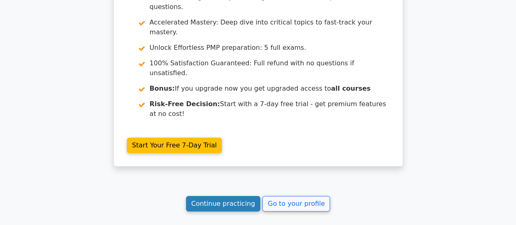
click at [241, 196] on link "Continue practicing" at bounding box center [223, 203] width 75 height 15
